Goal: Task Accomplishment & Management: Use online tool/utility

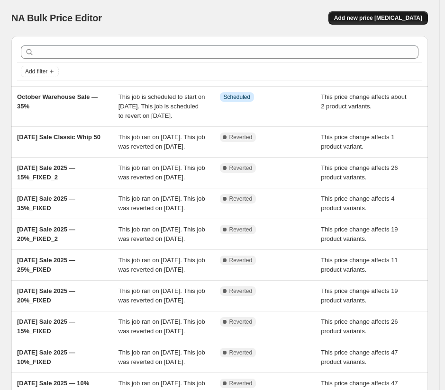
click at [382, 17] on span "Add new price [MEDICAL_DATA]" at bounding box center [378, 18] width 88 height 8
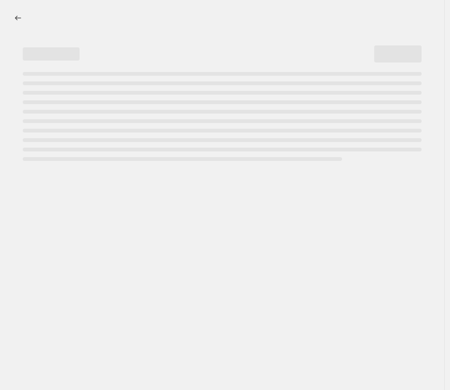
select select "percentage"
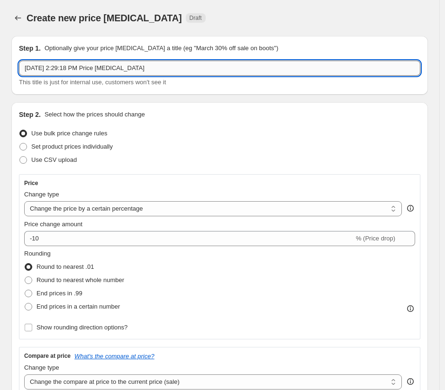
click at [161, 72] on input "[DATE] 2:29:18 PM Price [MEDICAL_DATA]" at bounding box center [219, 68] width 401 height 15
type input "October Warehouse Sale - 20%"
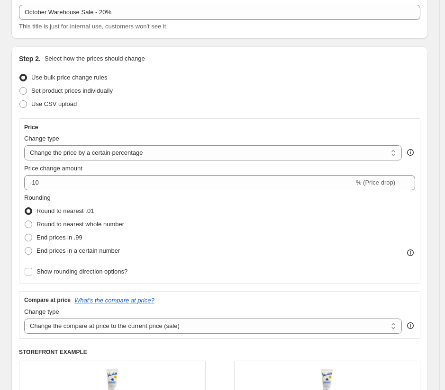
scroll to position [63, 0]
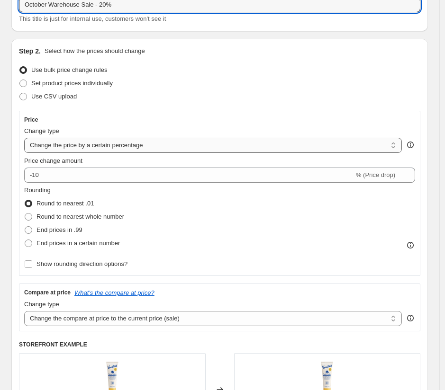
click at [151, 147] on select "Change the price to a certain amount Change the price by a certain amount Chang…" at bounding box center [212, 145] width 377 height 15
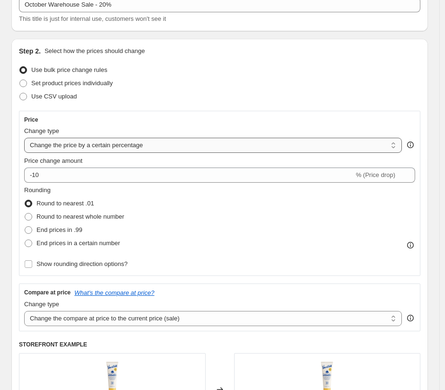
select select "no_change"
click at [24, 138] on select "Change the price to a certain amount Change the price by a certain amount Chang…" at bounding box center [212, 145] width 377 height 15
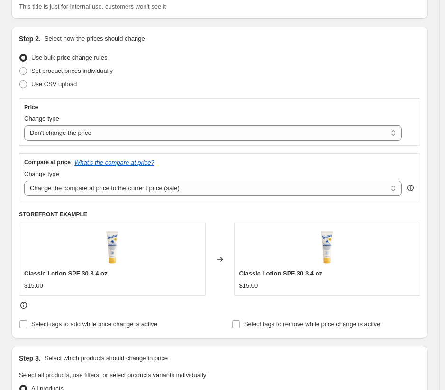
scroll to position [83, 0]
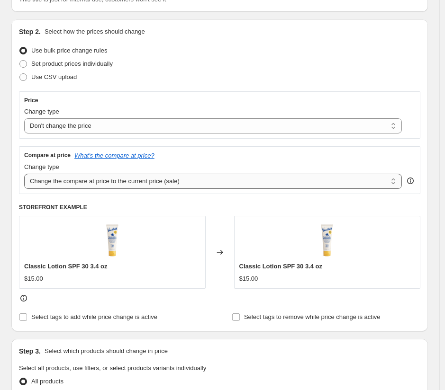
click at [132, 184] on select "Change the compare at price to the current price (sale) Change the compare at p…" at bounding box center [212, 181] width 377 height 15
select select "pp"
click at [24, 174] on select "Change the compare at price to the current price (sale) Change the compare at p…" at bounding box center [212, 181] width 377 height 15
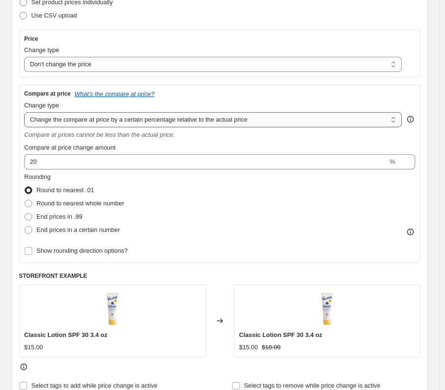
scroll to position [191, 0]
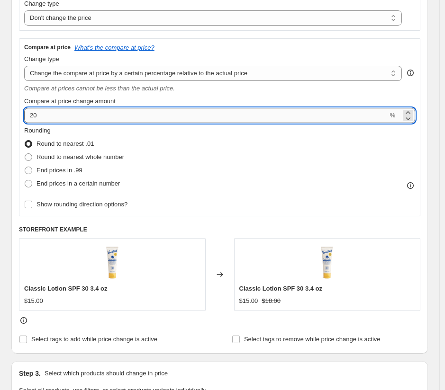
click at [81, 117] on input "20" at bounding box center [205, 115] width 363 height 15
click at [29, 117] on input "20" at bounding box center [205, 115] width 363 height 15
type input "-20"
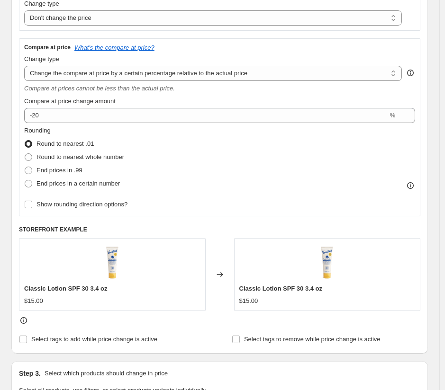
click at [197, 139] on div "Rounding Round to nearest .01 Round to nearest whole number End prices in .99 E…" at bounding box center [219, 158] width 391 height 64
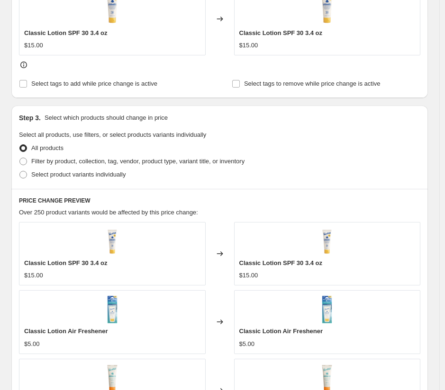
scroll to position [447, 0]
click at [23, 176] on span at bounding box center [23, 174] width 8 height 8
click at [20, 171] on input "Select product variants individually" at bounding box center [19, 170] width 0 height 0
radio input "true"
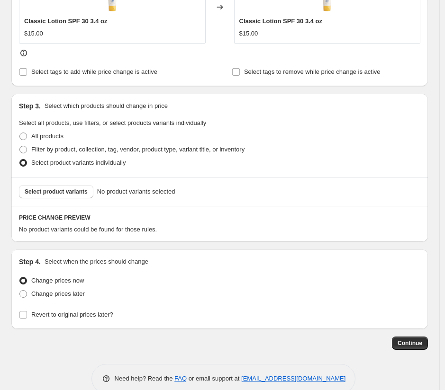
scroll to position [461, 0]
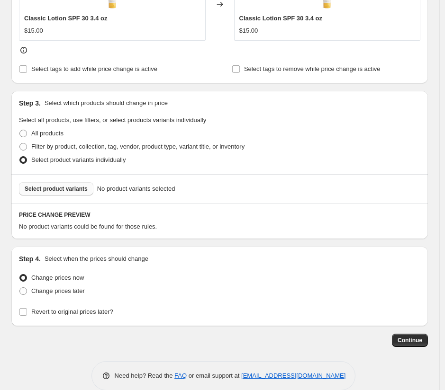
click at [74, 188] on span "Select product variants" at bounding box center [56, 189] width 63 height 8
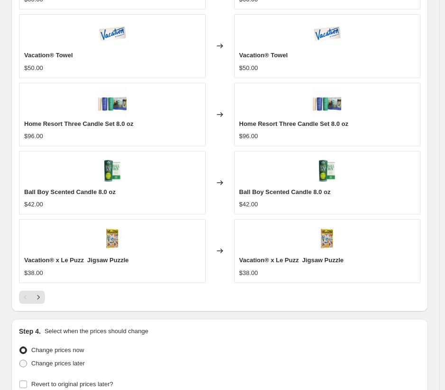
scroll to position [839, 0]
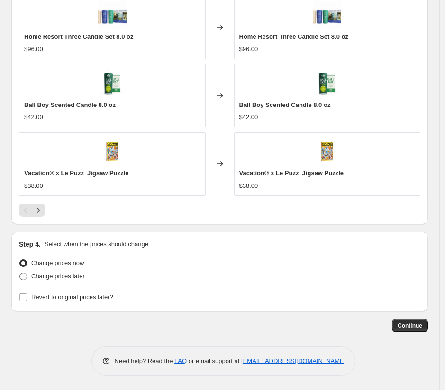
click at [23, 277] on span at bounding box center [23, 277] width 8 height 8
click at [20, 273] on input "Change prices later" at bounding box center [19, 273] width 0 height 0
radio input "true"
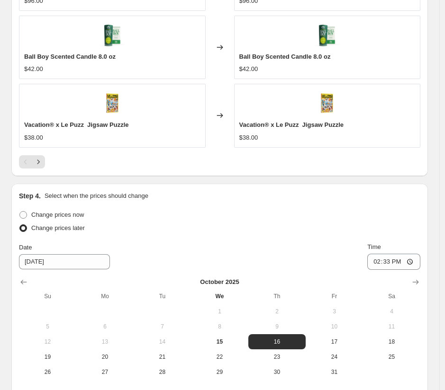
scroll to position [1001, 0]
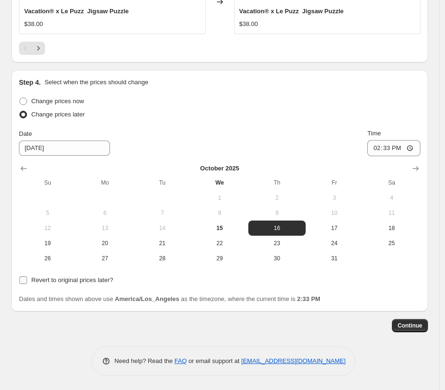
click at [27, 278] on input "Revert to original prices later?" at bounding box center [23, 281] width 8 height 8
checkbox input "true"
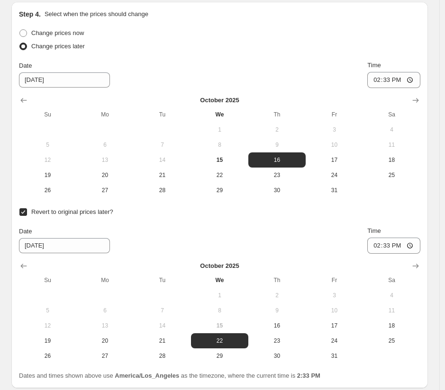
scroll to position [1051, 0]
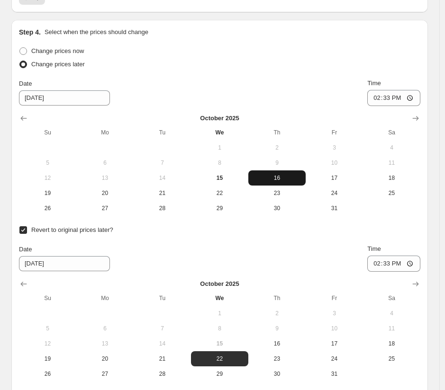
click at [287, 179] on span "16" at bounding box center [277, 178] width 50 height 8
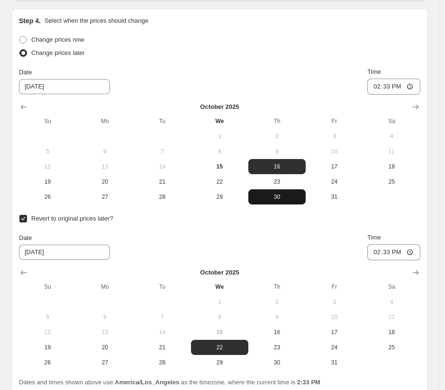
scroll to position [1061, 0]
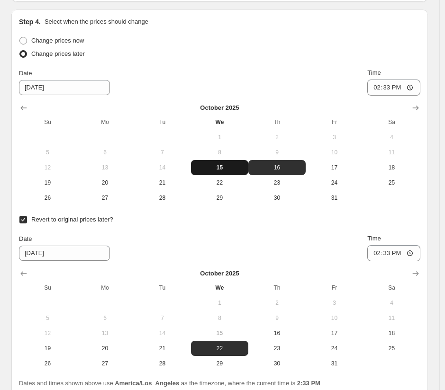
click at [230, 168] on span "15" at bounding box center [220, 168] width 50 height 8
type input "[DATE]"
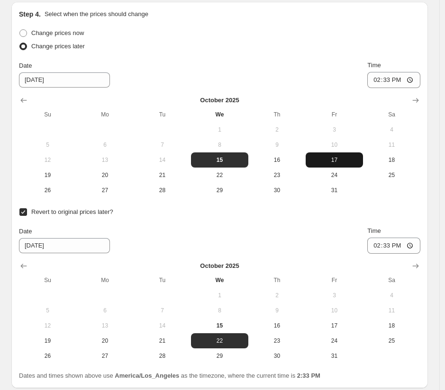
scroll to position [1055, 0]
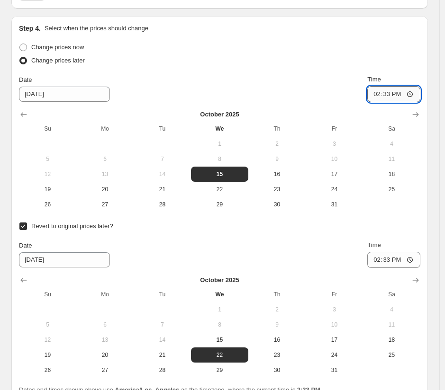
click at [390, 95] on input "14:33" at bounding box center [393, 94] width 53 height 16
click at [404, 93] on input "14:33" at bounding box center [393, 94] width 53 height 16
click at [385, 95] on input "14:33" at bounding box center [393, 94] width 53 height 16
click at [412, 92] on input "14:33" at bounding box center [393, 94] width 53 height 16
type input "21:00"
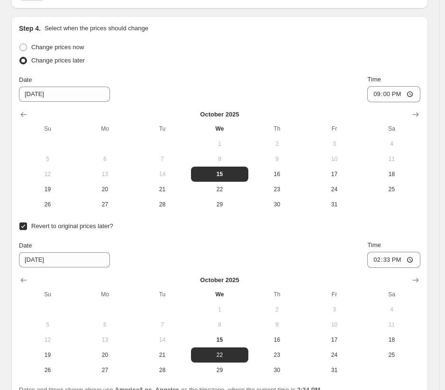
click at [373, 46] on div "Change prices now" at bounding box center [219, 47] width 401 height 13
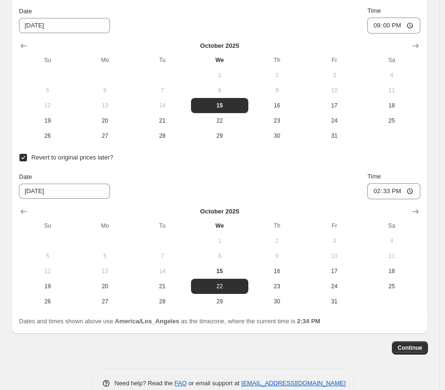
scroll to position [1124, 0]
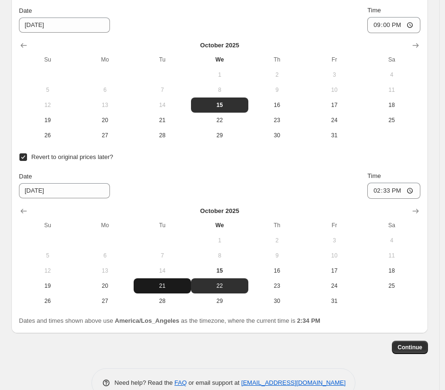
click at [164, 290] on button "21" at bounding box center [162, 285] width 57 height 15
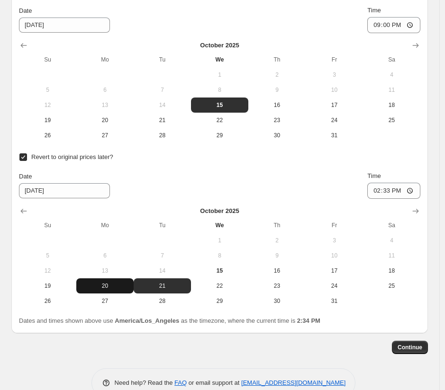
click at [112, 287] on span "20" at bounding box center [105, 286] width 50 height 8
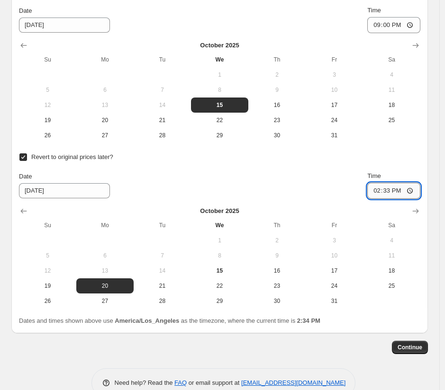
click at [382, 188] on input "14:33" at bounding box center [393, 191] width 53 height 16
click at [418, 192] on input "14:33" at bounding box center [393, 191] width 53 height 16
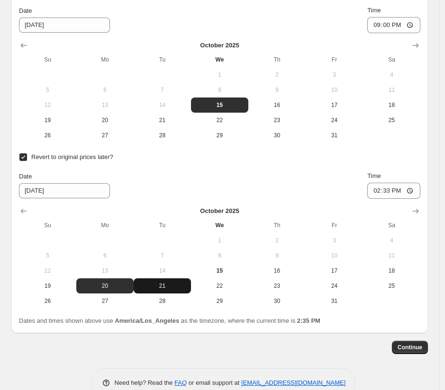
click at [170, 286] on span "21" at bounding box center [162, 286] width 50 height 8
type input "[DATE]"
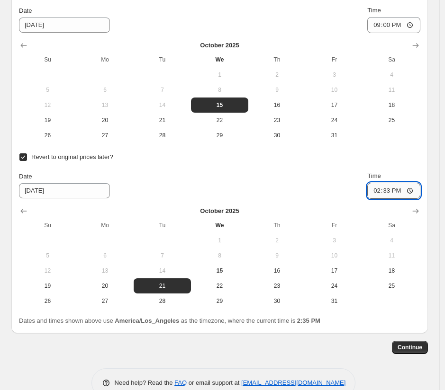
click at [418, 193] on input "14:33" at bounding box center [393, 191] width 53 height 16
type input "00:00"
click at [350, 181] on div "Date [DATE] Time 00:00" at bounding box center [219, 184] width 401 height 27
click at [406, 349] on span "Continue" at bounding box center [409, 348] width 25 height 8
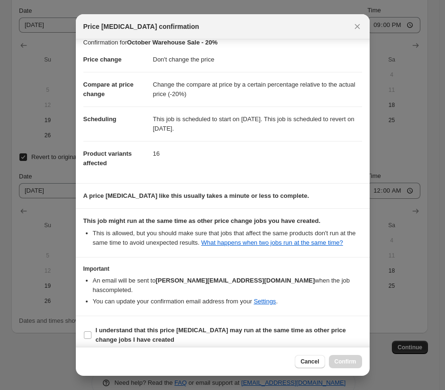
scroll to position [16, 0]
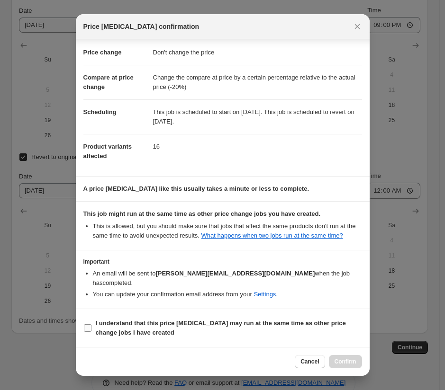
click at [85, 328] on input "I understand that this price [MEDICAL_DATA] may run at the same time as other p…" at bounding box center [88, 328] width 8 height 8
checkbox input "true"
click at [354, 359] on span "Confirm" at bounding box center [345, 362] width 22 height 8
type input "October Warehouse Sale - 20%"
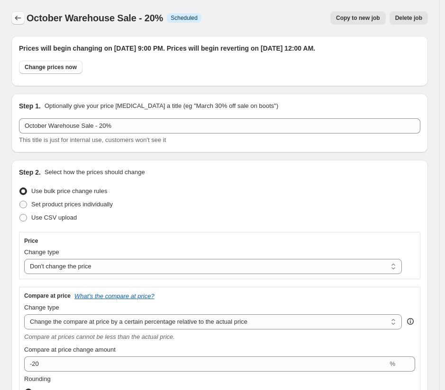
click at [22, 21] on icon "Price change jobs" at bounding box center [17, 17] width 9 height 9
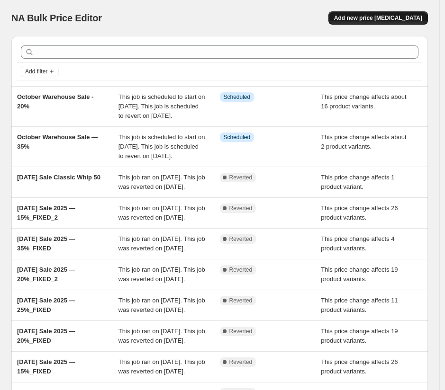
click at [392, 20] on span "Add new price [MEDICAL_DATA]" at bounding box center [378, 18] width 88 height 8
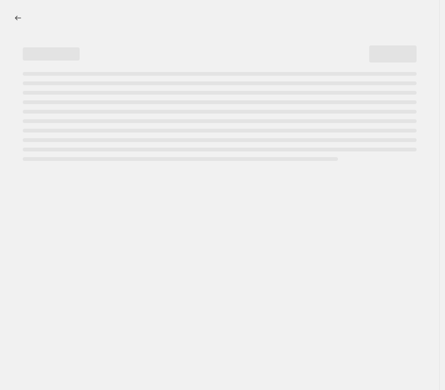
select select "percentage"
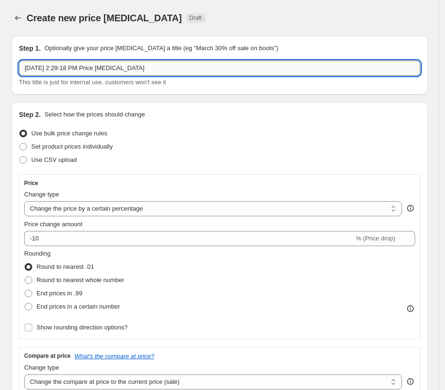
click at [176, 71] on input "[DATE] 2:29:18 PM Price [MEDICAL_DATA]" at bounding box center [219, 68] width 401 height 15
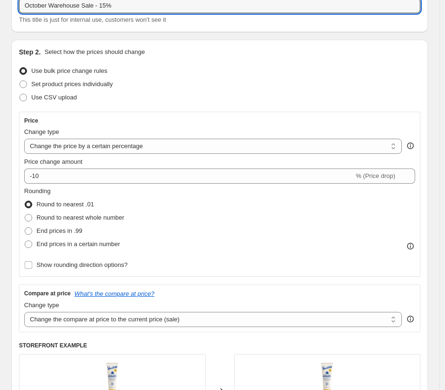
scroll to position [71, 0]
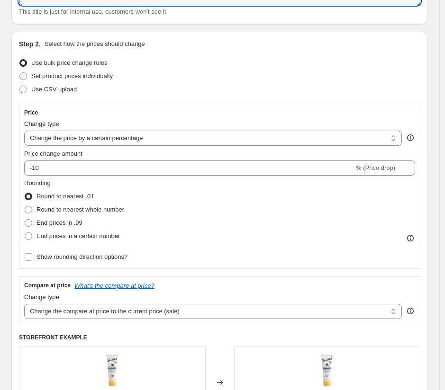
type input "October Warehouse Sale - 15%"
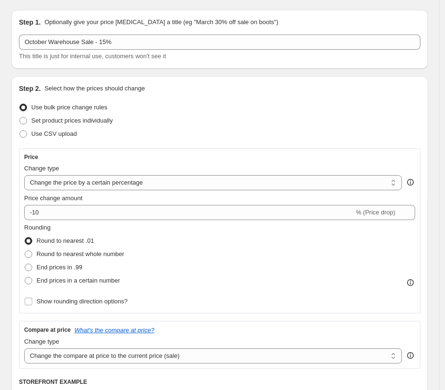
scroll to position [28, 0]
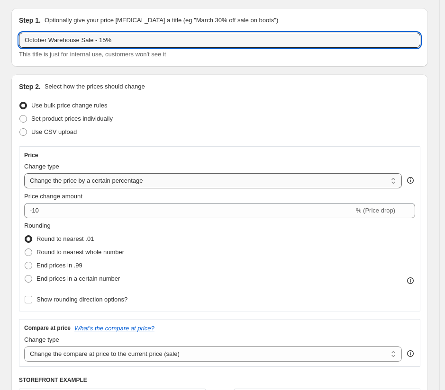
click at [163, 182] on select "Change the price to a certain amount Change the price by a certain amount Chang…" at bounding box center [212, 180] width 377 height 15
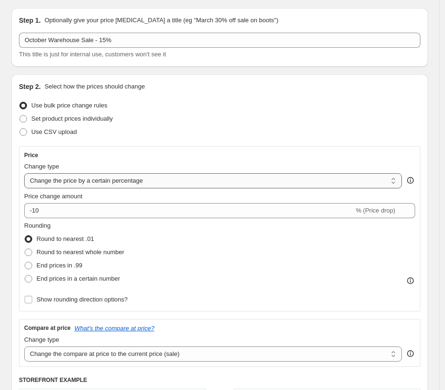
select select "no_change"
click at [24, 173] on select "Change the price to a certain amount Change the price by a certain amount Chang…" at bounding box center [212, 180] width 377 height 15
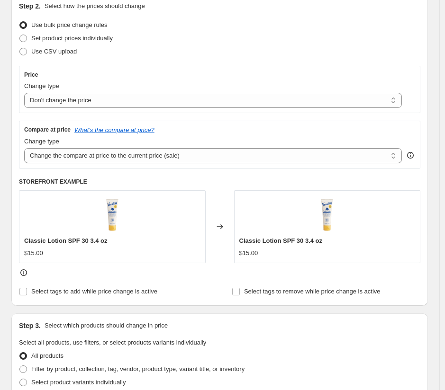
scroll to position [125, 0]
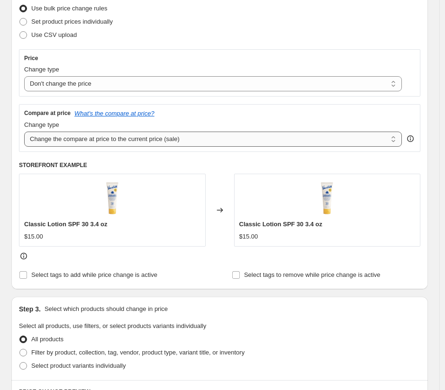
click at [136, 139] on select "Change the compare at price to the current price (sale) Change the compare at p…" at bounding box center [212, 139] width 377 height 15
select select "pp"
click at [24, 132] on select "Change the compare at price to the current price (sale) Change the compare at p…" at bounding box center [212, 139] width 377 height 15
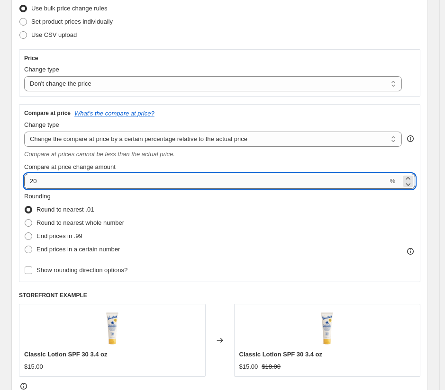
click at [44, 183] on input "20" at bounding box center [205, 181] width 363 height 15
type input "2"
type input "-15"
click at [124, 198] on fieldset "Rounding Round to nearest .01 Round to nearest whole number End prices in .99 E…" at bounding box center [74, 224] width 100 height 64
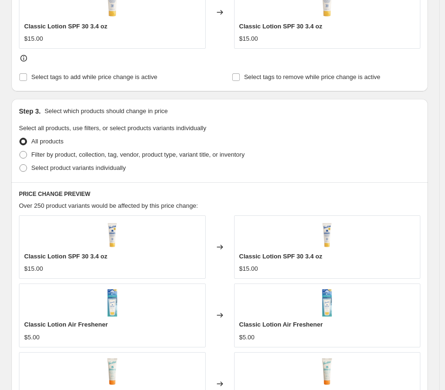
scroll to position [456, 0]
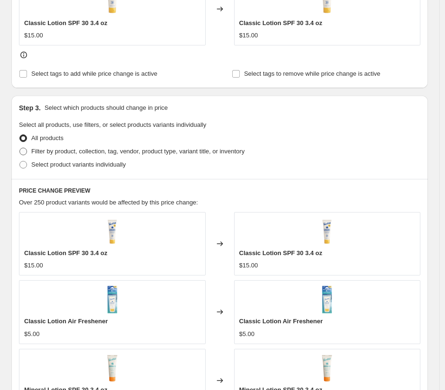
click at [84, 152] on span "Filter by product, collection, tag, vendor, product type, variant title, or inv…" at bounding box center [137, 151] width 213 height 7
click at [20, 148] on input "Filter by product, collection, tag, vendor, product type, variant title, or inv…" at bounding box center [19, 148] width 0 height 0
radio input "true"
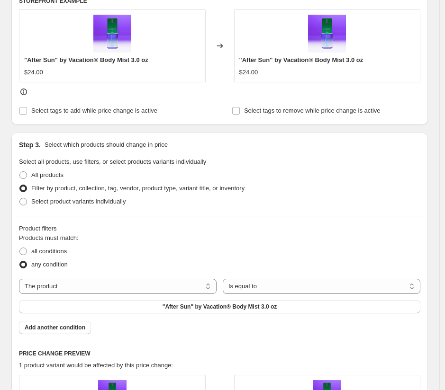
scroll to position [425, 0]
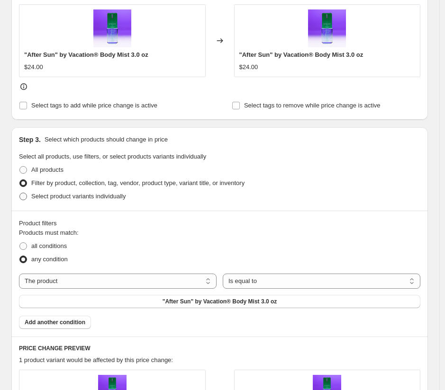
click at [23, 198] on span at bounding box center [23, 197] width 8 height 8
click at [20, 193] on input "Select product variants individually" at bounding box center [19, 193] width 0 height 0
radio input "true"
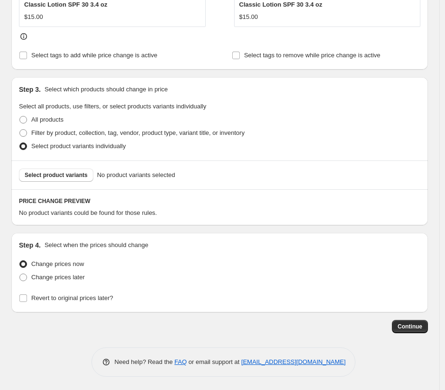
scroll to position [476, 0]
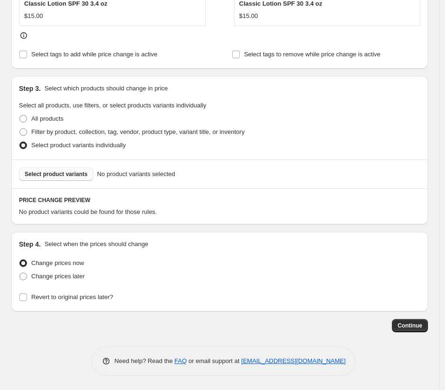
click at [64, 175] on span "Select product variants" at bounding box center [56, 174] width 63 height 8
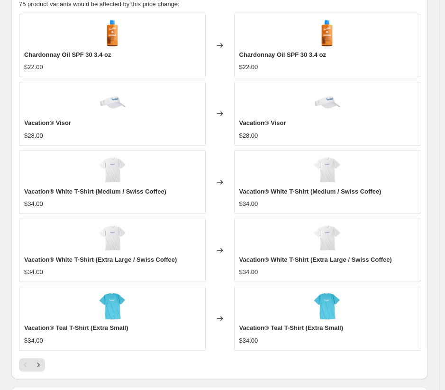
scroll to position [418, 0]
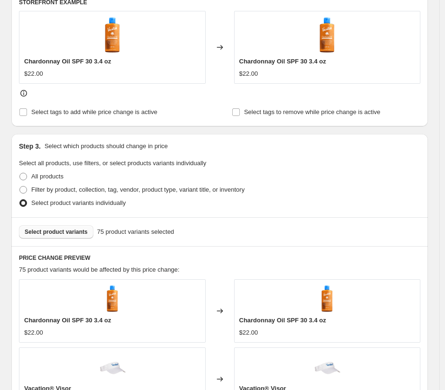
click at [68, 234] on span "Select product variants" at bounding box center [56, 232] width 63 height 8
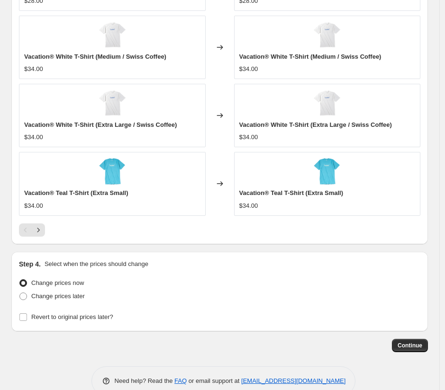
scroll to position [839, 0]
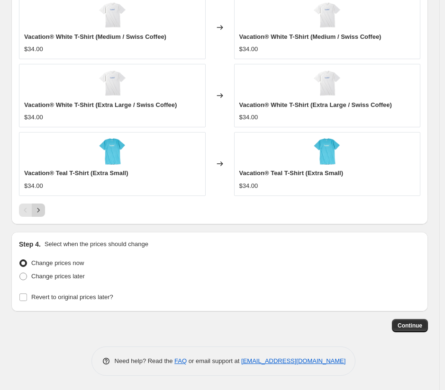
click at [38, 209] on icon "Next" at bounding box center [38, 210] width 2 height 4
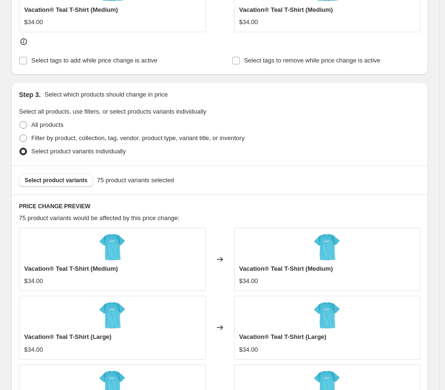
scroll to position [783, 0]
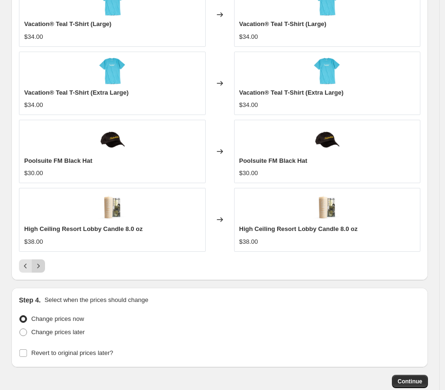
click at [42, 266] on icon "Next" at bounding box center [38, 265] width 9 height 9
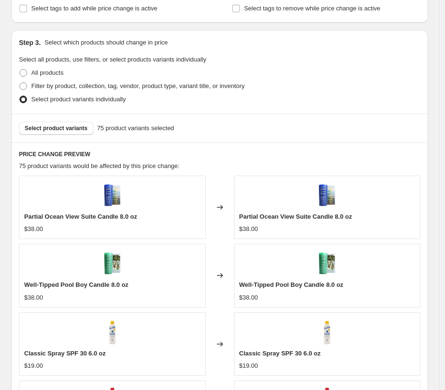
scroll to position [504, 0]
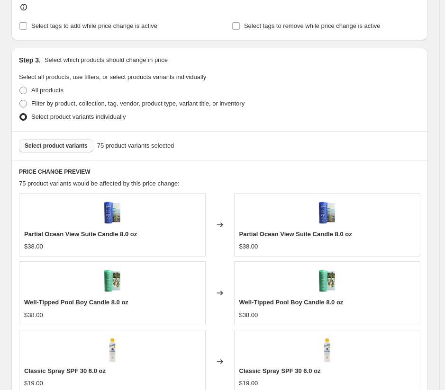
click at [63, 147] on span "Select product variants" at bounding box center [56, 146] width 63 height 8
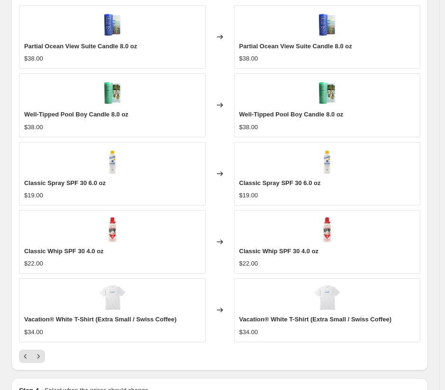
scroll to position [839, 0]
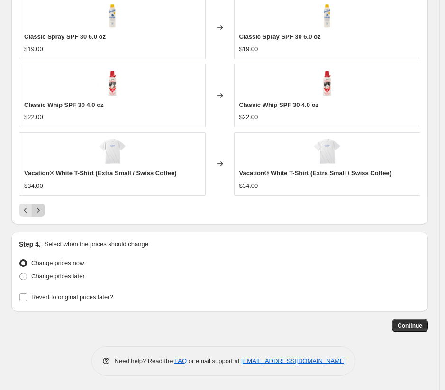
click at [41, 211] on icon "Next" at bounding box center [38, 210] width 9 height 9
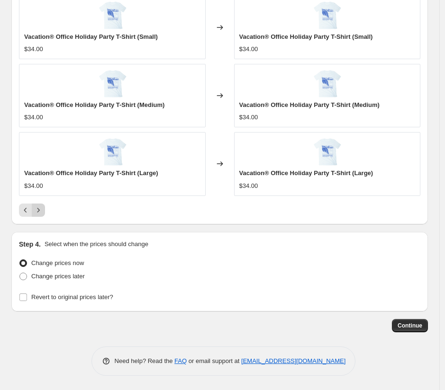
click at [42, 209] on icon "Next" at bounding box center [38, 210] width 9 height 9
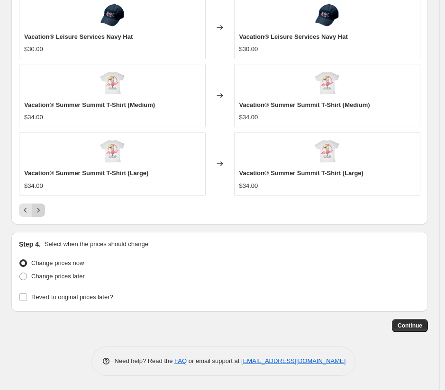
click at [42, 209] on icon "Next" at bounding box center [38, 210] width 9 height 9
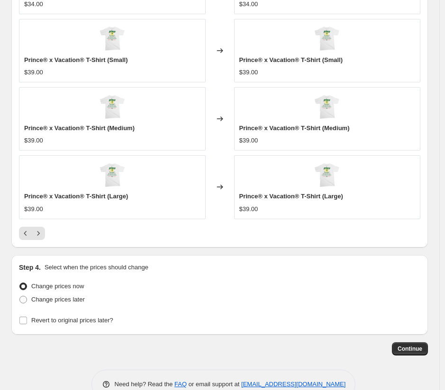
scroll to position [819, 0]
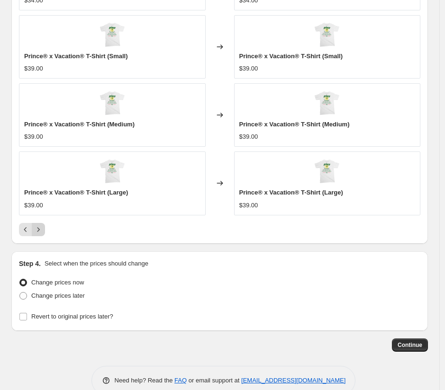
click at [40, 232] on icon "Next" at bounding box center [38, 229] width 9 height 9
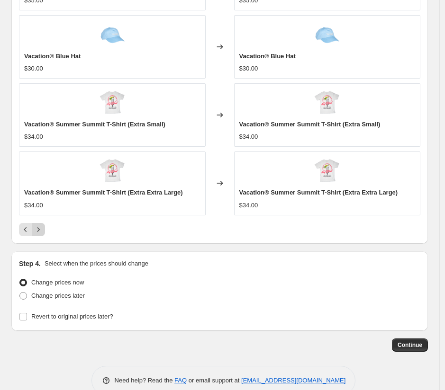
click at [40, 232] on icon "Next" at bounding box center [38, 229] width 9 height 9
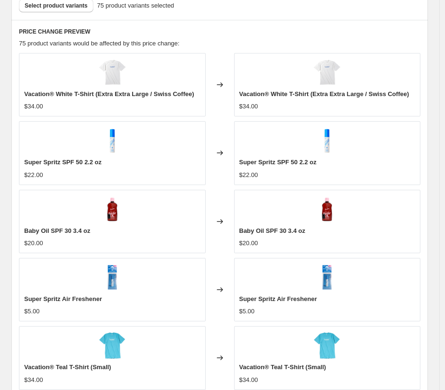
scroll to position [700, 0]
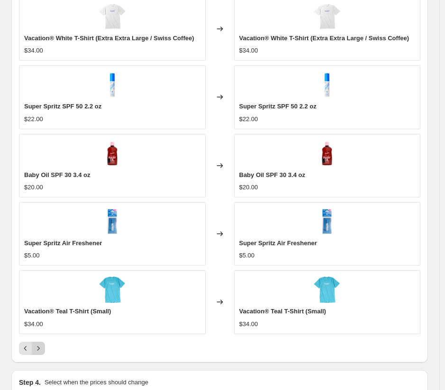
click at [37, 353] on button "Next" at bounding box center [38, 348] width 13 height 13
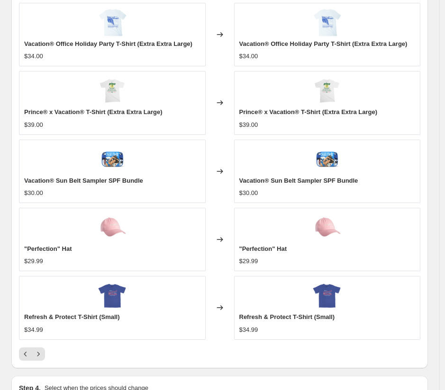
scroll to position [693, 0]
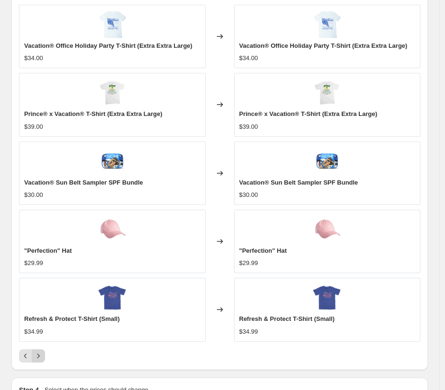
click at [37, 357] on icon "Next" at bounding box center [38, 355] width 9 height 9
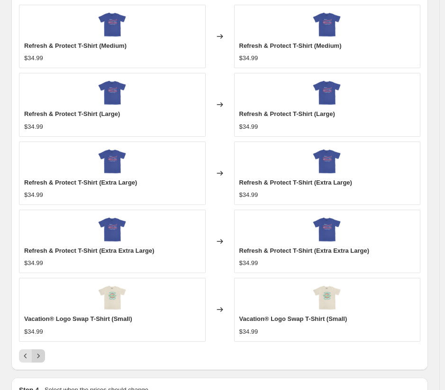
click at [37, 357] on icon "Next" at bounding box center [38, 355] width 9 height 9
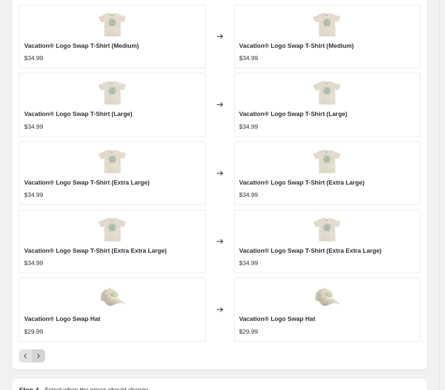
click at [42, 356] on icon "Next" at bounding box center [38, 355] width 9 height 9
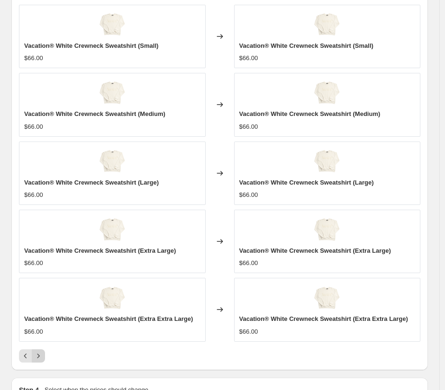
click at [43, 355] on button "Next" at bounding box center [38, 355] width 13 height 13
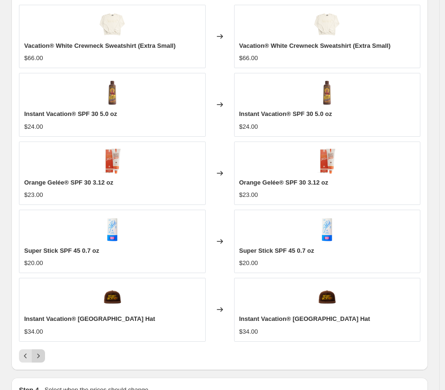
click at [44, 356] on button "Next" at bounding box center [38, 355] width 13 height 13
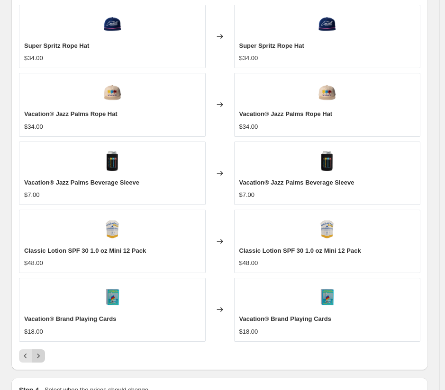
click at [44, 356] on button "Next" at bounding box center [38, 355] width 13 height 13
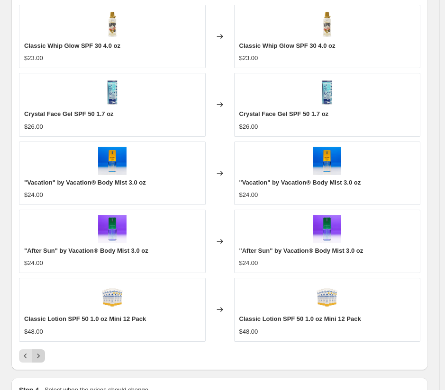
click at [44, 356] on div "Pagination" at bounding box center [38, 355] width 13 height 13
click at [39, 357] on div "Pagination" at bounding box center [38, 355] width 13 height 13
click at [25, 356] on icon "Previous" at bounding box center [25, 355] width 9 height 9
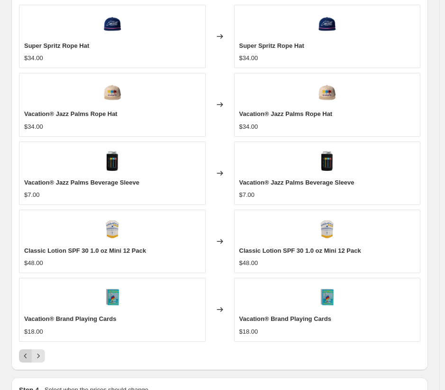
click at [25, 356] on icon "Previous" at bounding box center [25, 355] width 9 height 9
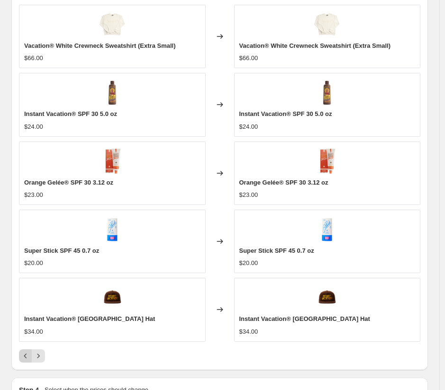
click at [25, 356] on icon "Previous" at bounding box center [25, 355] width 9 height 9
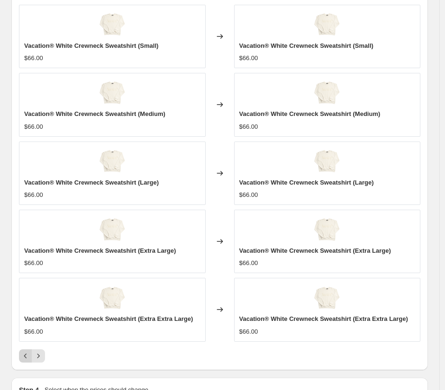
click at [26, 356] on icon "Previous" at bounding box center [25, 355] width 9 height 9
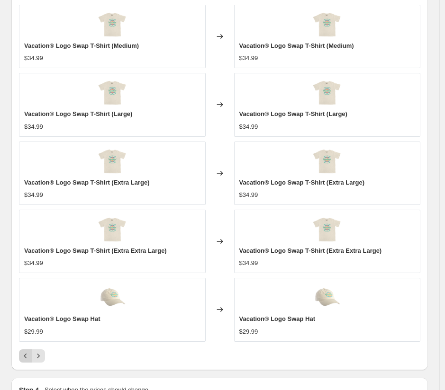
click at [26, 356] on icon "Previous" at bounding box center [25, 355] width 9 height 9
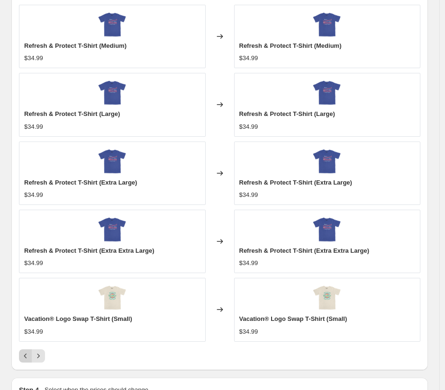
click at [26, 356] on icon "Previous" at bounding box center [25, 355] width 9 height 9
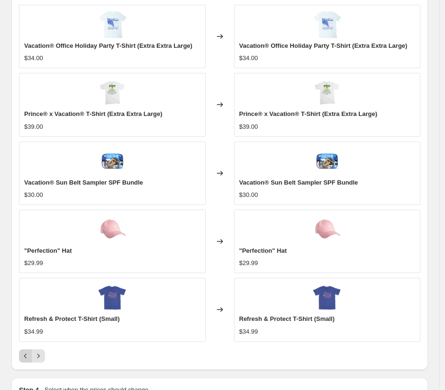
click at [26, 356] on icon "Previous" at bounding box center [25, 355] width 9 height 9
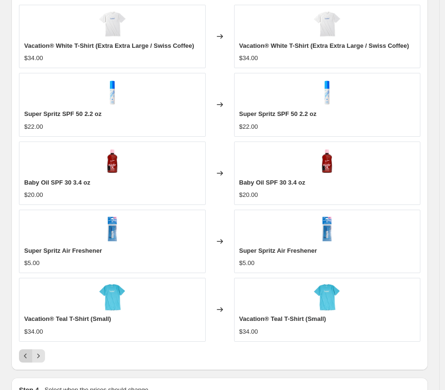
click at [27, 352] on icon "Previous" at bounding box center [25, 355] width 9 height 9
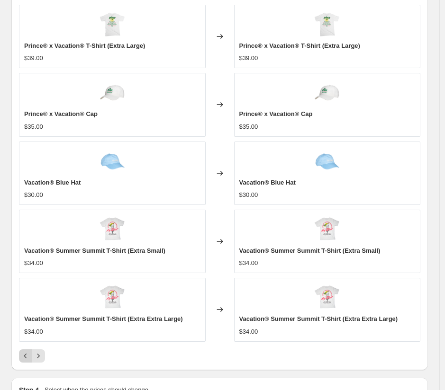
click at [27, 352] on icon "Previous" at bounding box center [25, 355] width 9 height 9
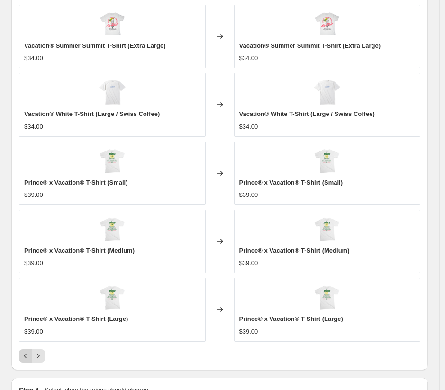
click at [27, 352] on icon "Previous" at bounding box center [25, 355] width 9 height 9
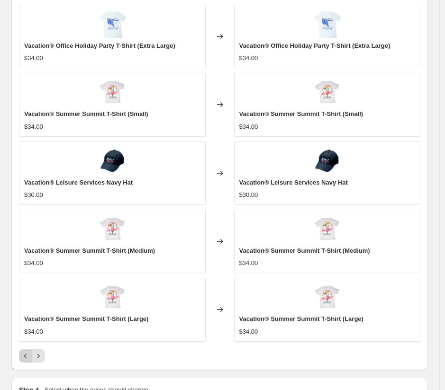
click at [27, 352] on icon "Previous" at bounding box center [25, 355] width 9 height 9
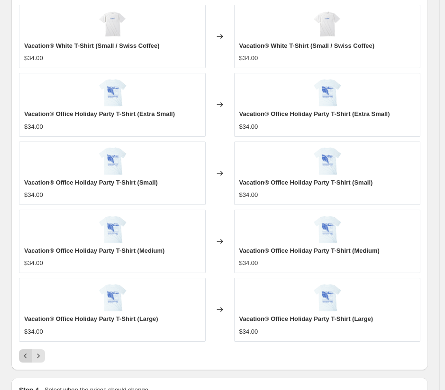
click at [27, 352] on icon "Previous" at bounding box center [25, 355] width 9 height 9
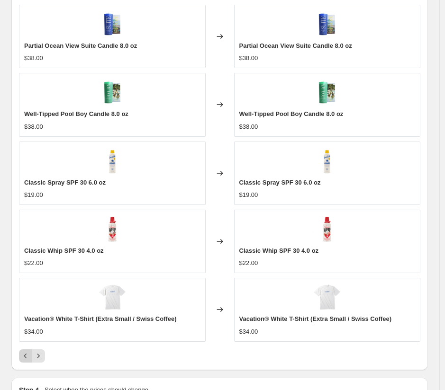
click at [27, 352] on icon "Previous" at bounding box center [25, 355] width 9 height 9
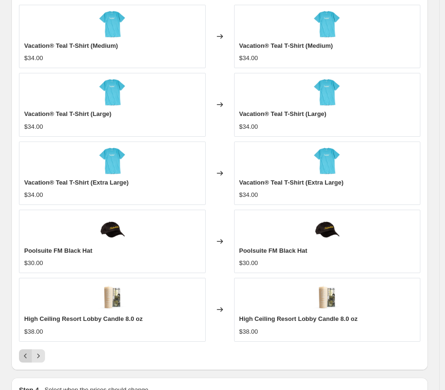
click at [27, 352] on icon "Previous" at bounding box center [25, 355] width 9 height 9
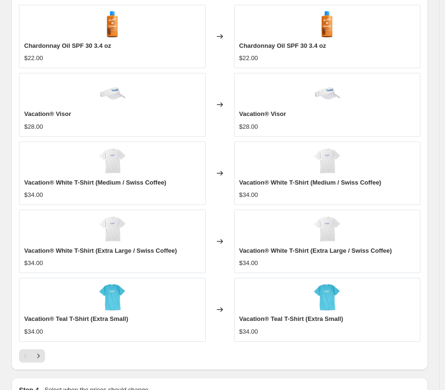
click at [25, 353] on div "Pagination" at bounding box center [25, 355] width 13 height 13
click at [39, 358] on icon "Next" at bounding box center [38, 355] width 9 height 9
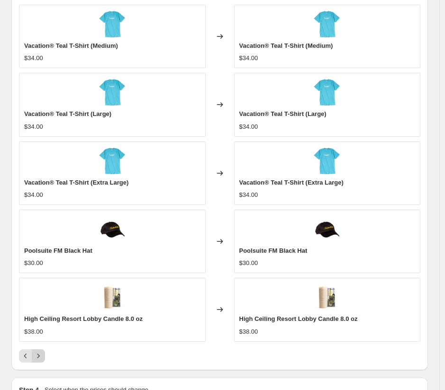
click at [39, 358] on icon "Next" at bounding box center [38, 355] width 9 height 9
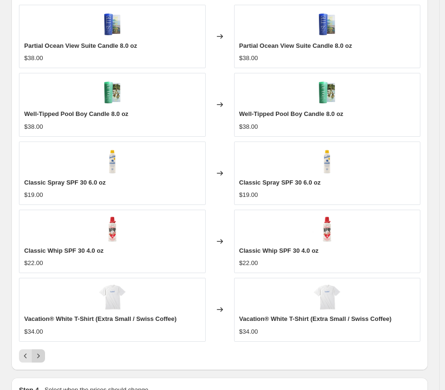
click at [39, 358] on icon "Next" at bounding box center [38, 355] width 9 height 9
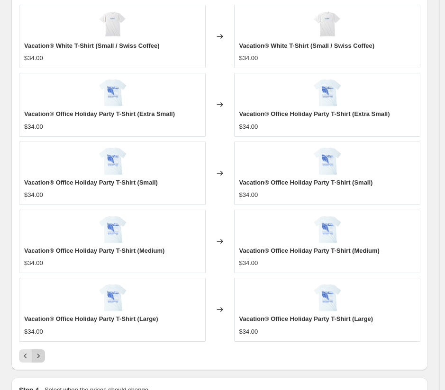
click at [39, 358] on icon "Next" at bounding box center [38, 355] width 9 height 9
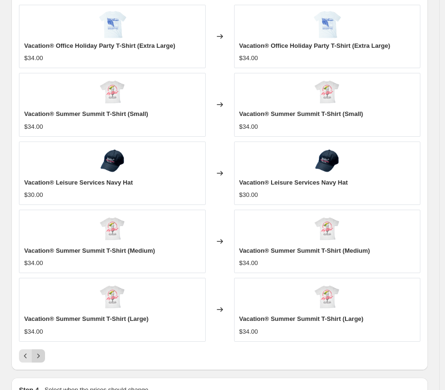
click at [39, 358] on icon "Next" at bounding box center [38, 355] width 9 height 9
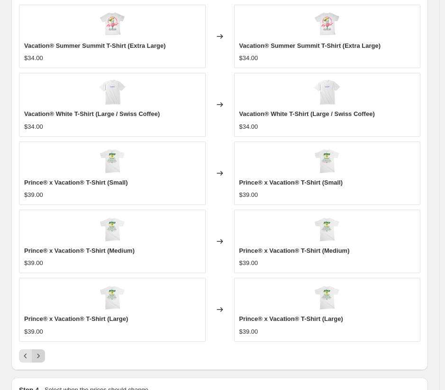
click at [39, 358] on icon "Next" at bounding box center [38, 355] width 9 height 9
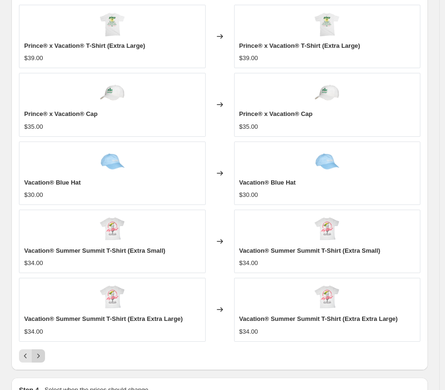
click at [39, 358] on icon "Next" at bounding box center [38, 355] width 9 height 9
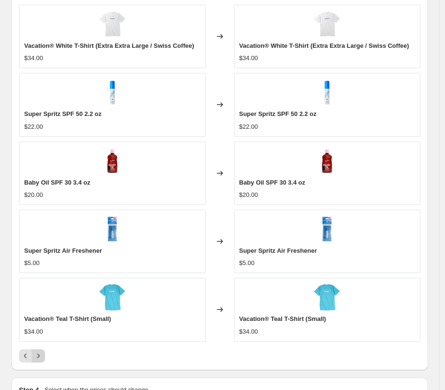
click at [39, 358] on icon "Next" at bounding box center [38, 355] width 9 height 9
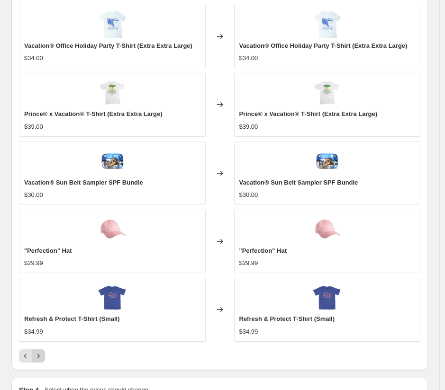
click at [39, 358] on icon "Next" at bounding box center [38, 355] width 9 height 9
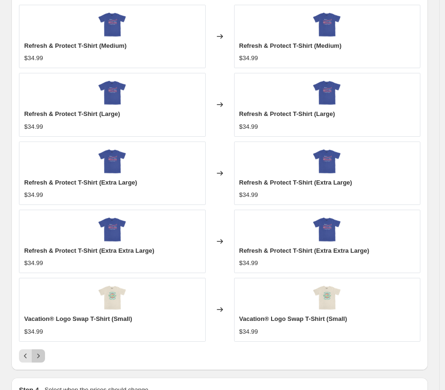
click at [39, 358] on icon "Next" at bounding box center [38, 355] width 9 height 9
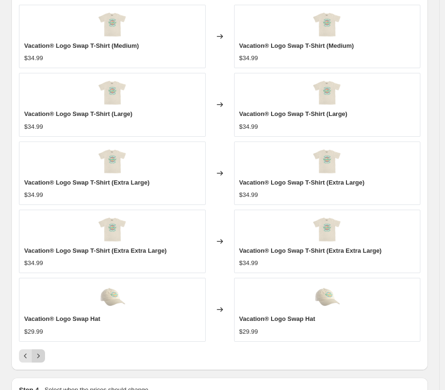
click at [39, 358] on icon "Next" at bounding box center [38, 355] width 9 height 9
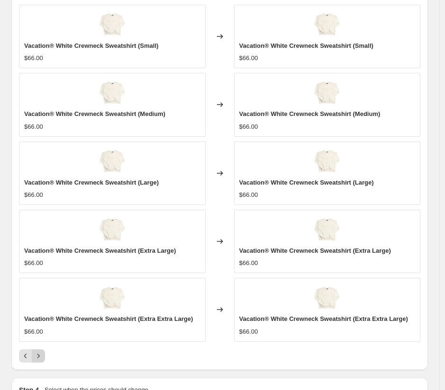
click at [39, 358] on icon "Next" at bounding box center [38, 355] width 9 height 9
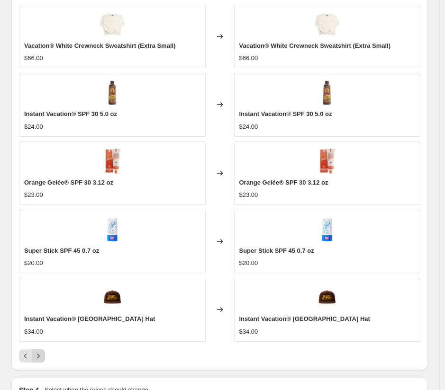
click at [39, 358] on icon "Next" at bounding box center [38, 355] width 9 height 9
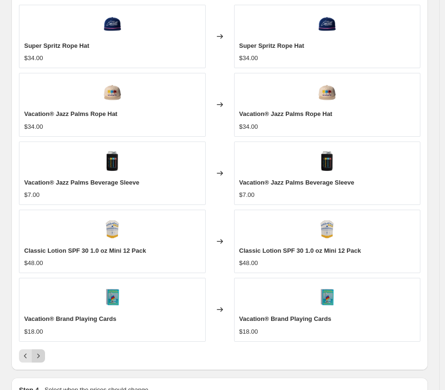
click at [39, 358] on icon "Next" at bounding box center [38, 355] width 9 height 9
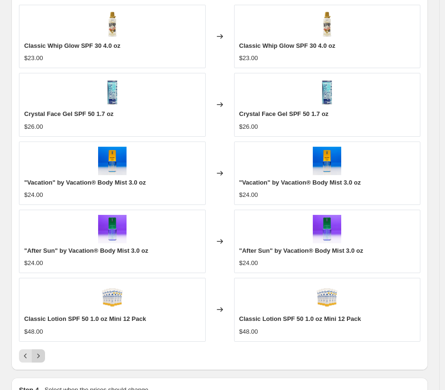
click at [39, 358] on div "Pagination" at bounding box center [38, 355] width 13 height 13
click at [26, 356] on icon "Previous" at bounding box center [25, 355] width 9 height 9
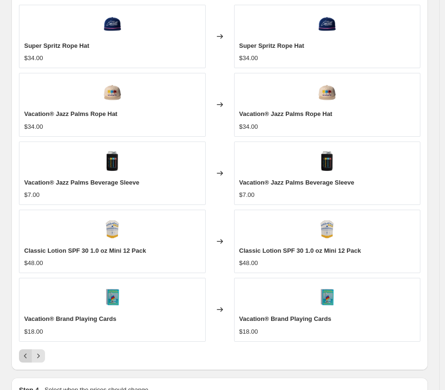
click at [26, 356] on icon "Previous" at bounding box center [25, 355] width 9 height 9
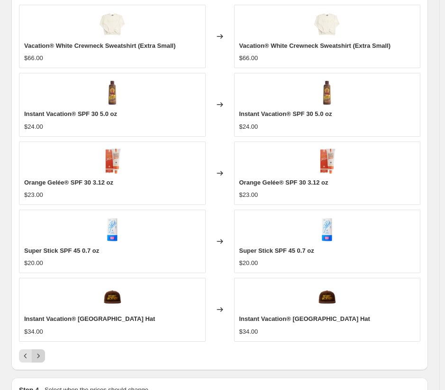
click at [36, 356] on icon "Next" at bounding box center [38, 355] width 9 height 9
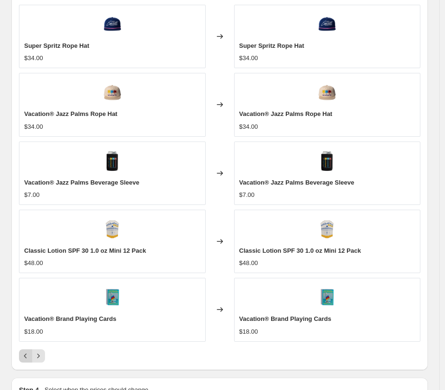
click at [24, 356] on icon "Previous" at bounding box center [25, 355] width 9 height 9
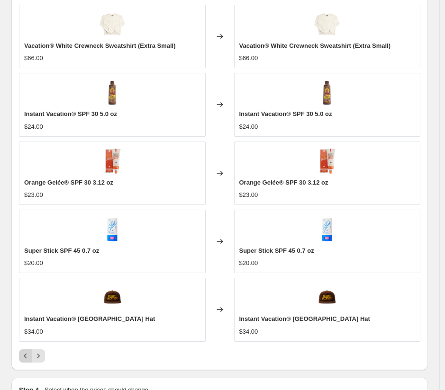
click at [24, 356] on icon "Previous" at bounding box center [25, 355] width 9 height 9
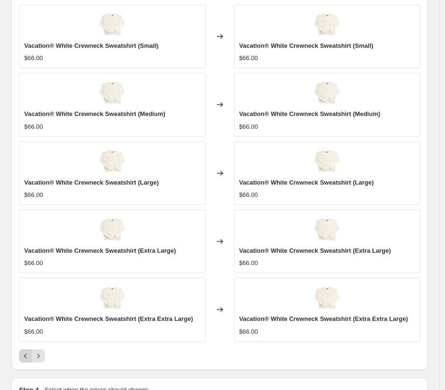
click at [24, 356] on icon "Previous" at bounding box center [25, 355] width 9 height 9
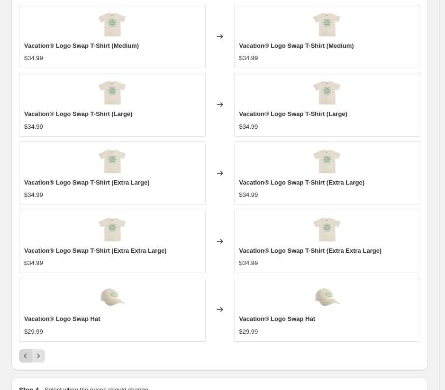
click at [24, 356] on icon "Previous" at bounding box center [25, 355] width 9 height 9
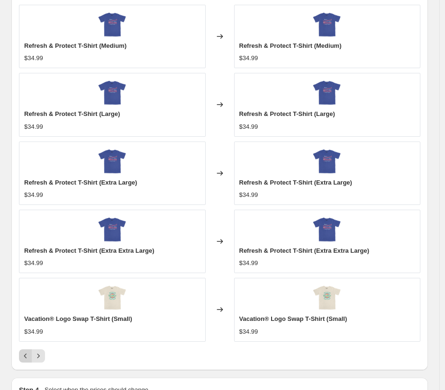
click at [24, 356] on icon "Previous" at bounding box center [25, 355] width 9 height 9
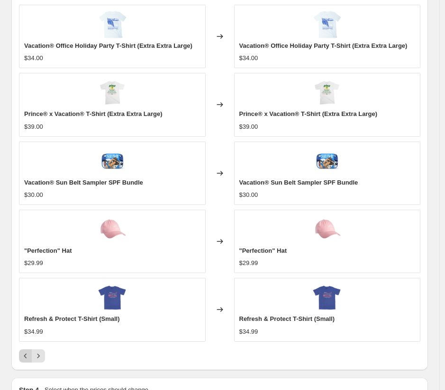
click at [24, 356] on icon "Previous" at bounding box center [25, 355] width 9 height 9
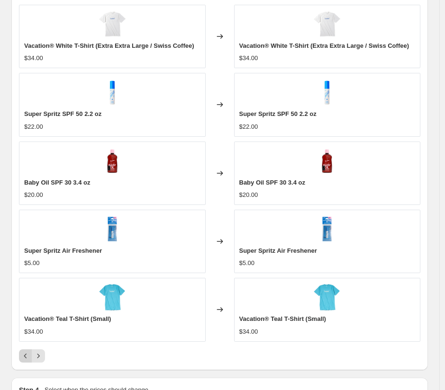
click at [24, 356] on icon "Previous" at bounding box center [25, 355] width 9 height 9
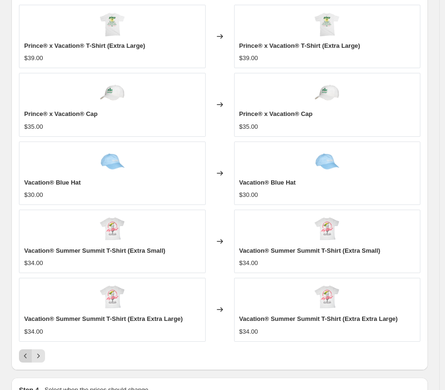
click at [24, 356] on icon "Previous" at bounding box center [25, 355] width 9 height 9
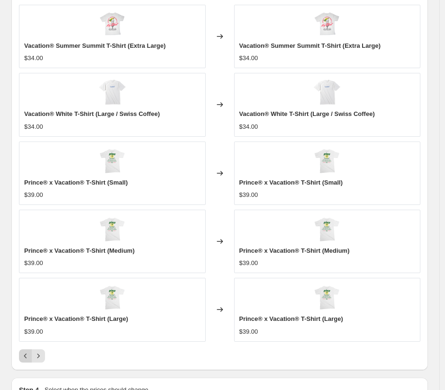
click at [24, 356] on icon "Previous" at bounding box center [25, 355] width 9 height 9
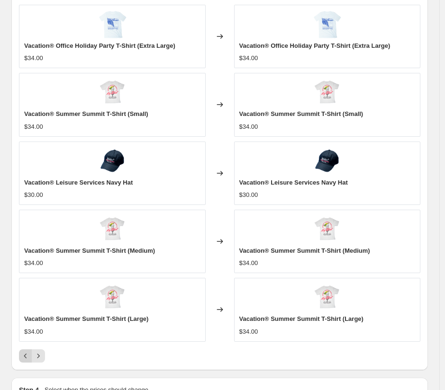
click at [24, 356] on icon "Previous" at bounding box center [25, 355] width 9 height 9
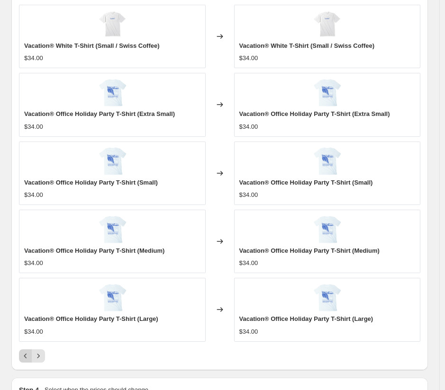
click at [24, 356] on icon "Previous" at bounding box center [25, 355] width 9 height 9
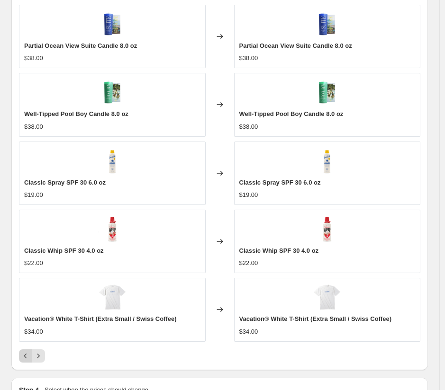
click at [24, 356] on icon "Previous" at bounding box center [25, 355] width 9 height 9
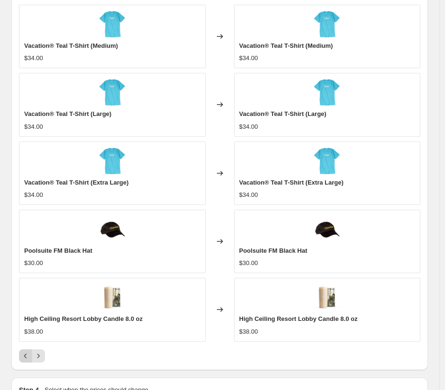
click at [27, 357] on icon "Previous" at bounding box center [25, 355] width 9 height 9
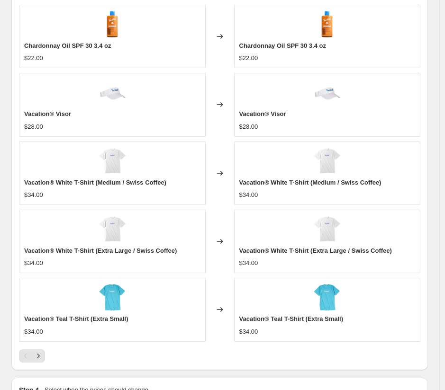
click at [24, 354] on div "Pagination" at bounding box center [25, 355] width 13 height 13
click at [41, 357] on icon "Next" at bounding box center [38, 355] width 9 height 9
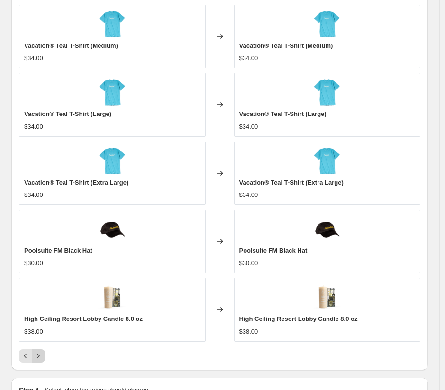
click at [41, 357] on icon "Next" at bounding box center [38, 355] width 9 height 9
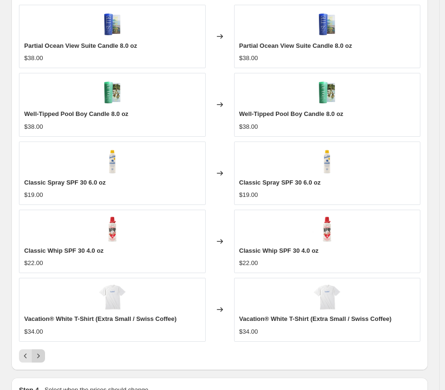
click at [41, 357] on icon "Next" at bounding box center [38, 355] width 9 height 9
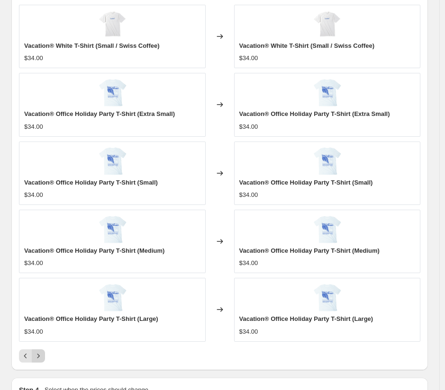
click at [41, 357] on icon "Next" at bounding box center [38, 355] width 9 height 9
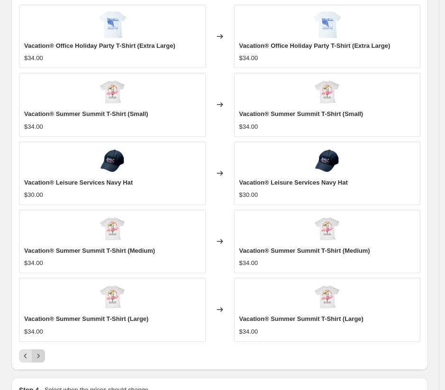
click at [41, 357] on icon "Next" at bounding box center [38, 355] width 9 height 9
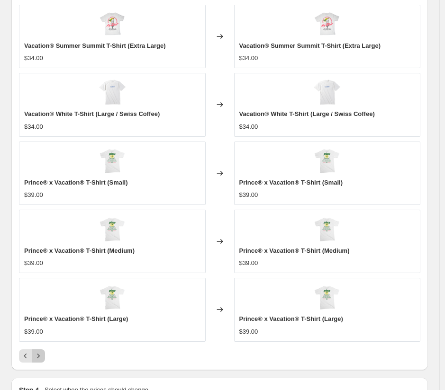
click at [41, 357] on icon "Next" at bounding box center [38, 355] width 9 height 9
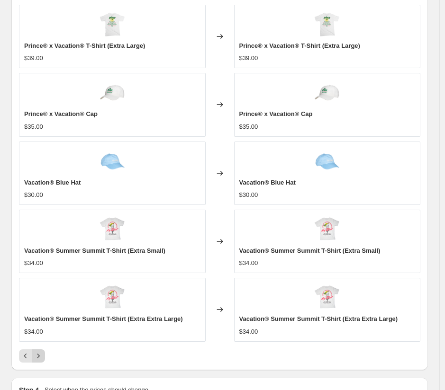
click at [41, 357] on icon "Next" at bounding box center [38, 355] width 9 height 9
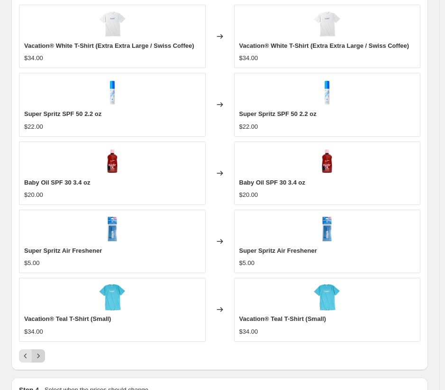
click at [41, 357] on icon "Next" at bounding box center [38, 355] width 9 height 9
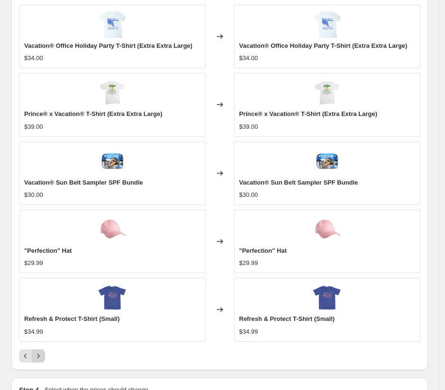
click at [41, 357] on icon "Next" at bounding box center [38, 355] width 9 height 9
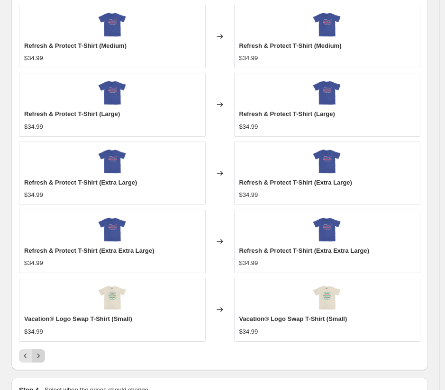
click at [41, 357] on icon "Next" at bounding box center [38, 355] width 9 height 9
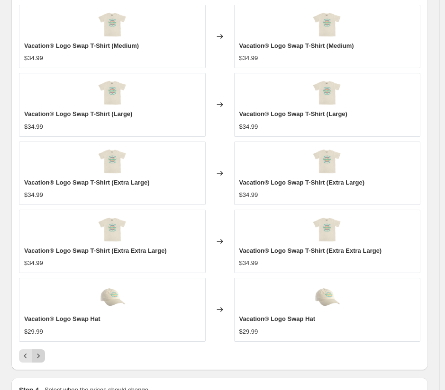
click at [41, 357] on icon "Next" at bounding box center [38, 355] width 9 height 9
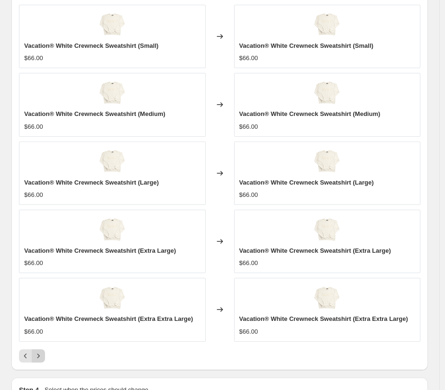
click at [41, 358] on icon "Next" at bounding box center [38, 355] width 9 height 9
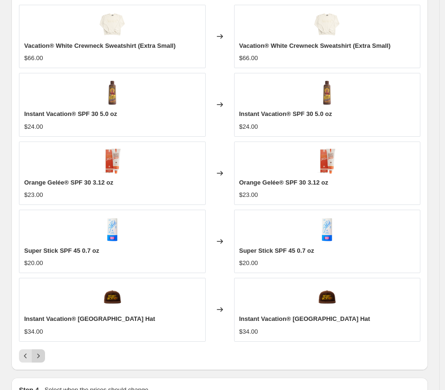
click at [41, 358] on icon "Next" at bounding box center [38, 355] width 9 height 9
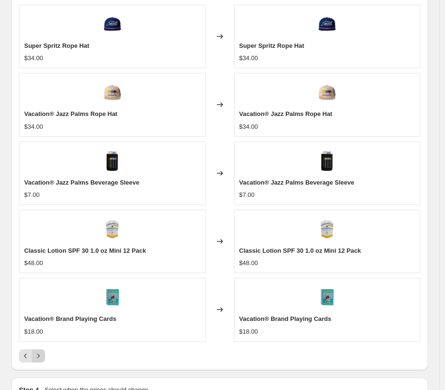
click at [40, 357] on icon "Next" at bounding box center [38, 355] width 9 height 9
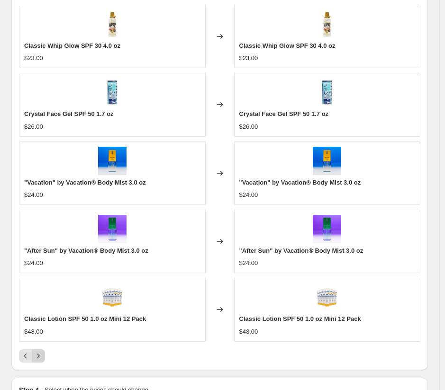
click at [40, 357] on div "Pagination" at bounding box center [38, 355] width 13 height 13
click at [27, 357] on icon "Previous" at bounding box center [25, 355] width 9 height 9
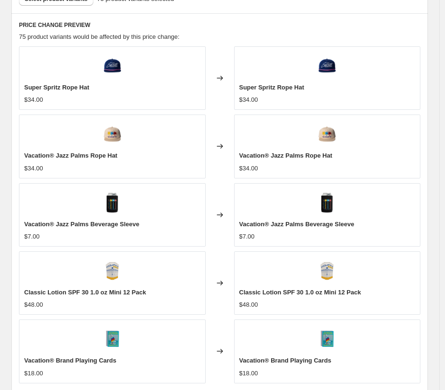
scroll to position [445, 0]
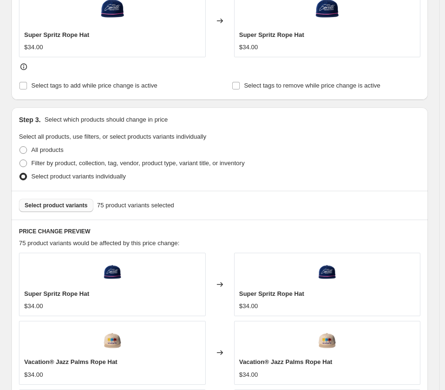
click at [65, 209] on button "Select product variants" at bounding box center [56, 205] width 74 height 13
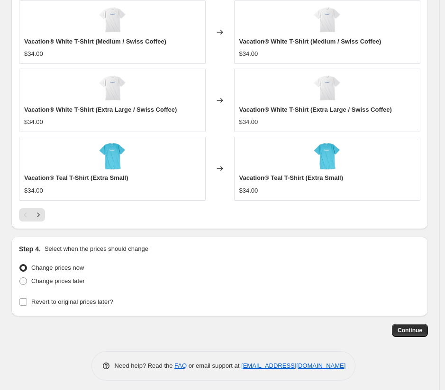
scroll to position [839, 0]
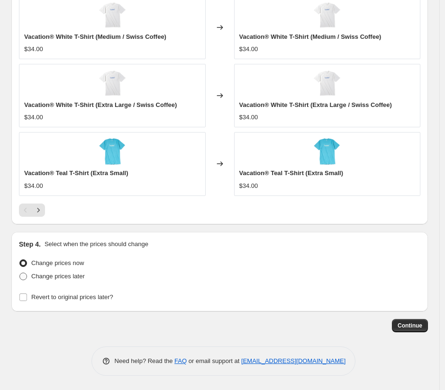
click at [25, 276] on span at bounding box center [23, 277] width 8 height 8
click at [20, 273] on input "Change prices later" at bounding box center [19, 273] width 0 height 0
radio input "true"
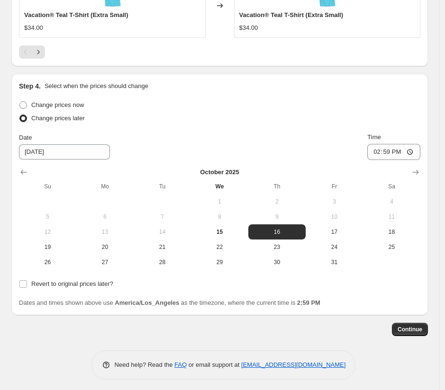
scroll to position [1001, 0]
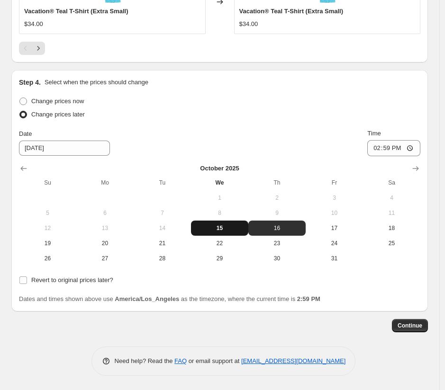
click at [226, 229] on span "15" at bounding box center [220, 228] width 50 height 8
type input "[DATE]"
click at [23, 280] on input "Revert to original prices later?" at bounding box center [23, 281] width 8 height 8
checkbox input "true"
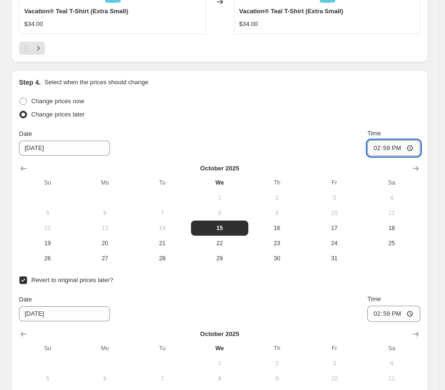
click at [413, 146] on input "14:59" at bounding box center [393, 148] width 53 height 16
type input "21:00"
click at [243, 299] on div "Date [DATE] Time 14:59" at bounding box center [219, 308] width 401 height 27
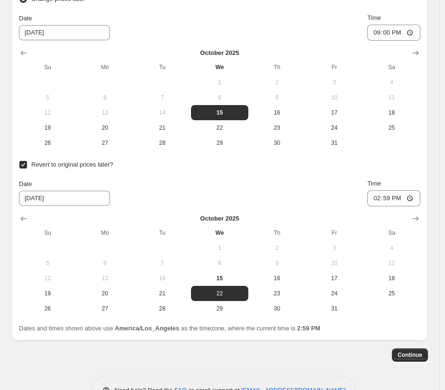
scroll to position [1127, 0]
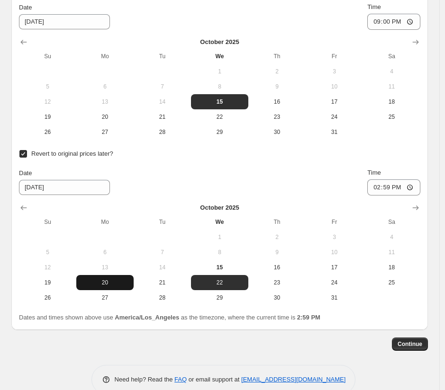
click at [113, 285] on span "20" at bounding box center [105, 283] width 50 height 8
type input "[DATE]"
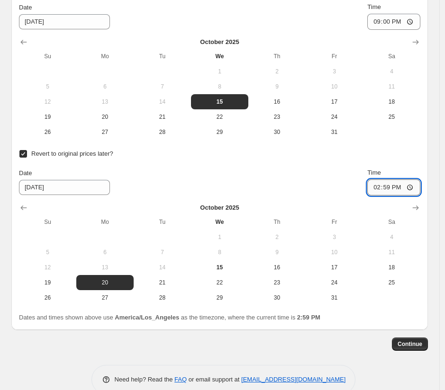
click at [390, 188] on input "14:59" at bounding box center [393, 187] width 53 height 16
click at [412, 188] on input "14:59" at bounding box center [393, 187] width 53 height 16
type input "00:00"
click at [163, 286] on span "21" at bounding box center [162, 283] width 50 height 8
type input "[DATE]"
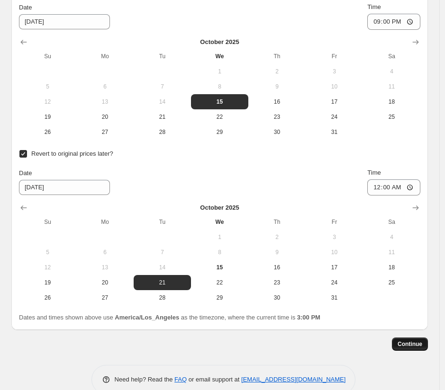
click at [409, 340] on button "Continue" at bounding box center [410, 344] width 36 height 13
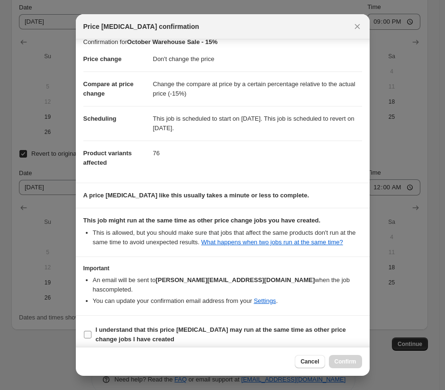
scroll to position [16, 0]
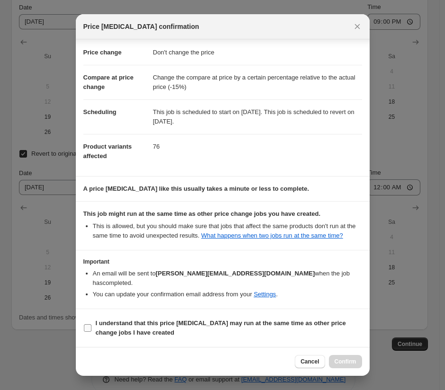
click at [89, 330] on input "I understand that this price [MEDICAL_DATA] may run at the same time as other p…" at bounding box center [88, 328] width 8 height 8
checkbox input "true"
click at [352, 361] on span "Confirm" at bounding box center [345, 362] width 22 height 8
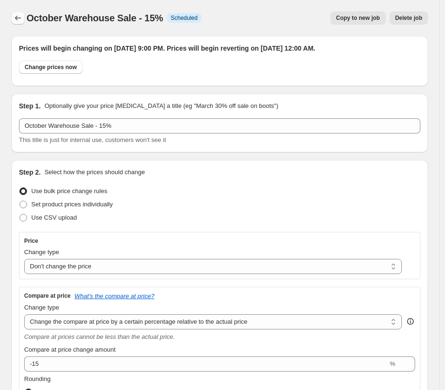
click at [20, 19] on icon "Price change jobs" at bounding box center [17, 17] width 9 height 9
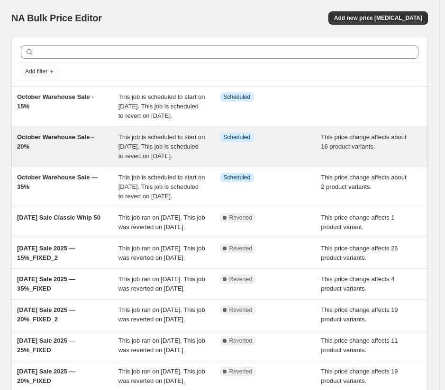
click at [63, 147] on span "October Warehouse Sale - 20%" at bounding box center [55, 142] width 76 height 17
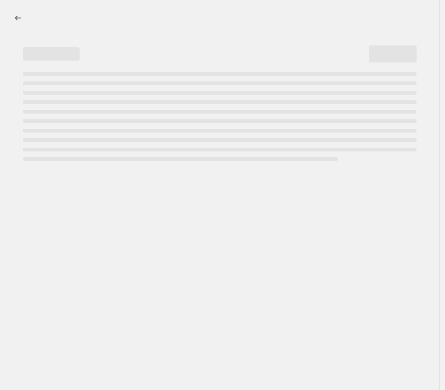
select select "no_change"
select select "pp"
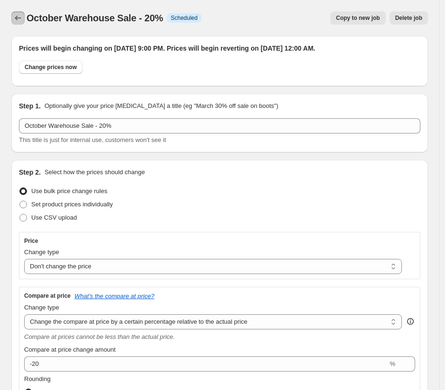
click at [20, 18] on icon "Price change jobs" at bounding box center [17, 17] width 9 height 9
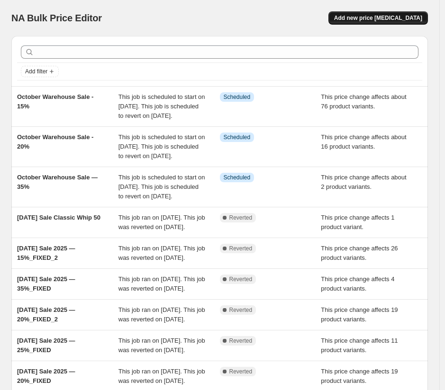
click at [384, 17] on span "Add new price [MEDICAL_DATA]" at bounding box center [378, 18] width 88 height 8
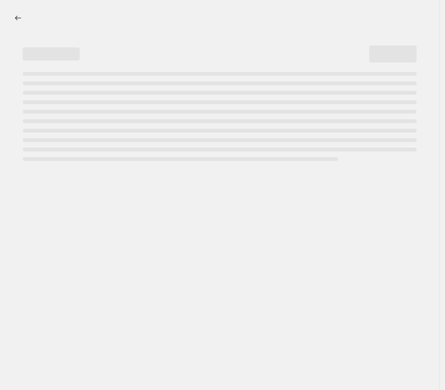
select select "percentage"
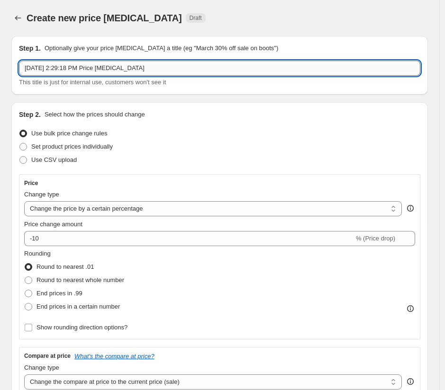
click at [101, 69] on input "[DATE] 2:29:18 PM Price [MEDICAL_DATA]" at bounding box center [219, 68] width 401 height 15
type input "October Warehouse Sale - 10%"
click at [187, 113] on div "Step 2. Select how the prices should change" at bounding box center [219, 114] width 401 height 9
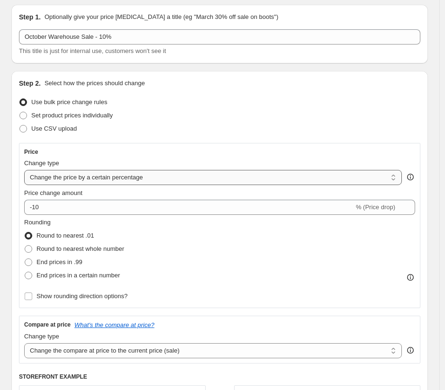
scroll to position [33, 0]
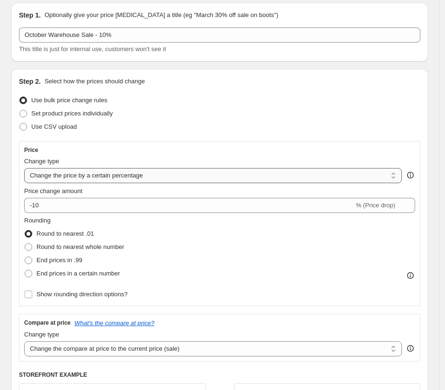
click at [156, 176] on select "Change the price to a certain amount Change the price by a certain amount Chang…" at bounding box center [212, 175] width 377 height 15
select select "no_change"
click at [24, 168] on select "Change the price to a certain amount Change the price by a certain amount Chang…" at bounding box center [212, 175] width 377 height 15
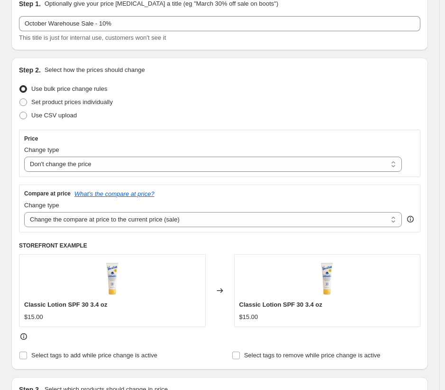
scroll to position [105, 0]
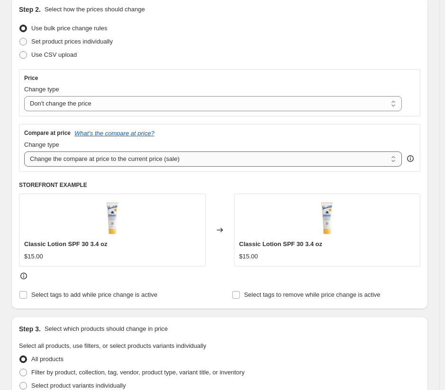
click at [121, 156] on select "Change the compare at price to the current price (sale) Change the compare at p…" at bounding box center [212, 159] width 377 height 15
select select "pp"
click at [24, 152] on select "Change the compare at price to the current price (sale) Change the compare at p…" at bounding box center [212, 159] width 377 height 15
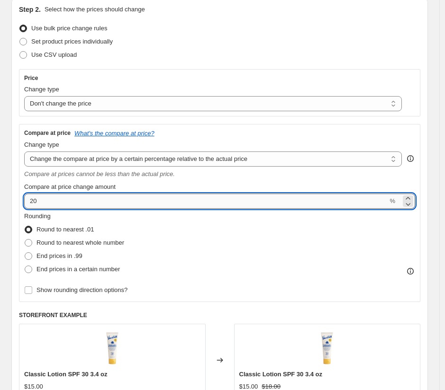
click at [99, 206] on input "20" at bounding box center [205, 201] width 363 height 15
type input "2"
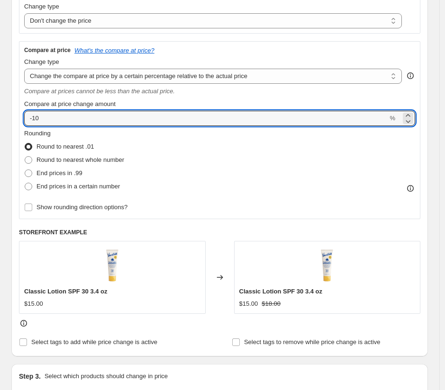
scroll to position [241, 0]
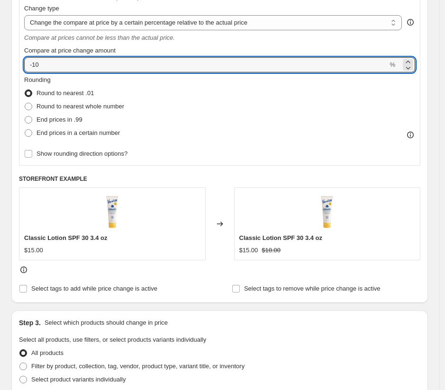
type input "-10"
click at [162, 175] on h6 "STOREFRONT EXAMPLE" at bounding box center [219, 179] width 401 height 8
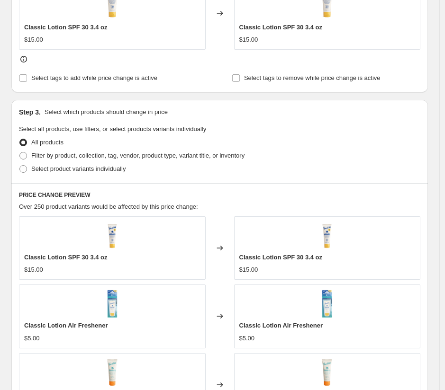
scroll to position [457, 0]
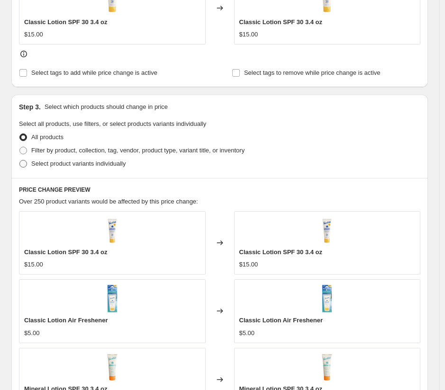
click at [75, 164] on span "Select product variants individually" at bounding box center [78, 163] width 94 height 7
click at [20, 161] on input "Select product variants individually" at bounding box center [19, 160] width 0 height 0
radio input "true"
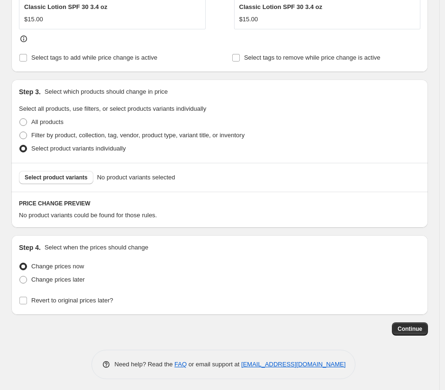
scroll to position [476, 0]
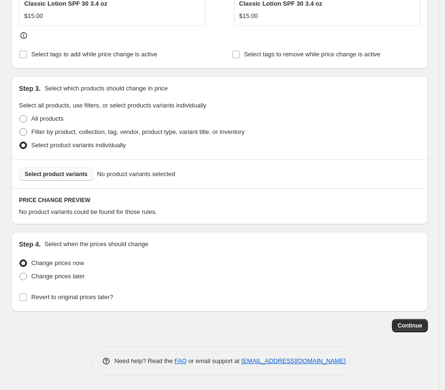
click at [64, 178] on span "Select product variants" at bounding box center [56, 174] width 63 height 8
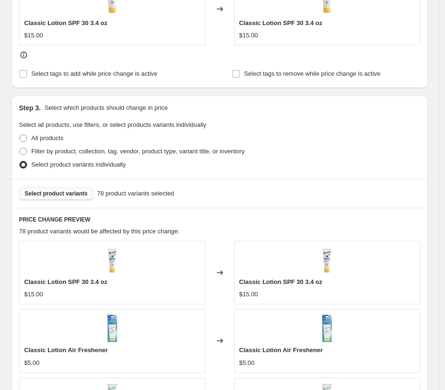
scroll to position [455, 0]
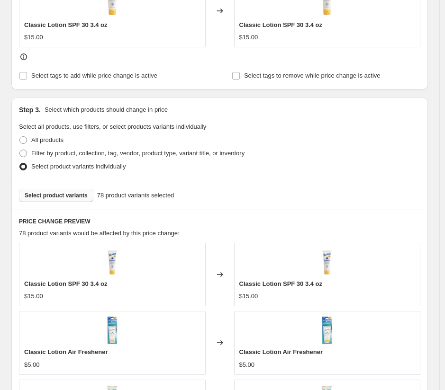
click at [65, 195] on span "Select product variants" at bounding box center [56, 196] width 63 height 8
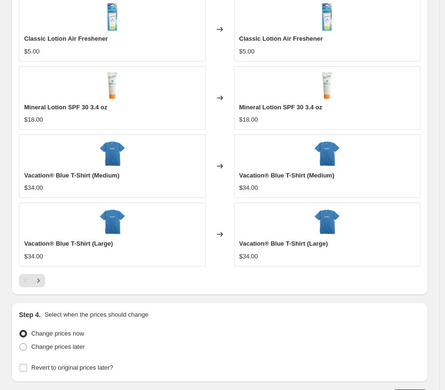
scroll to position [839, 0]
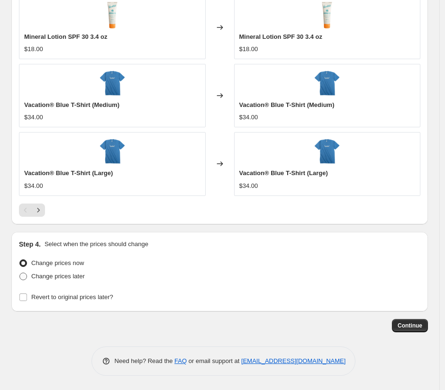
click at [38, 277] on span "Change prices later" at bounding box center [58, 276] width 54 height 7
click at [20, 273] on input "Change prices later" at bounding box center [19, 273] width 0 height 0
radio input "true"
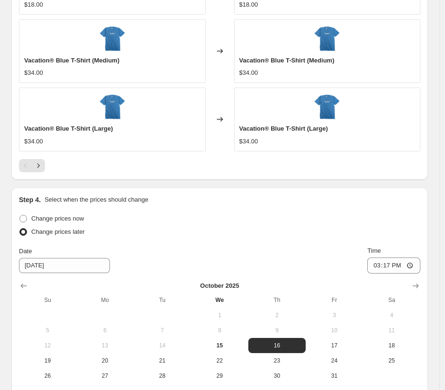
scroll to position [1001, 0]
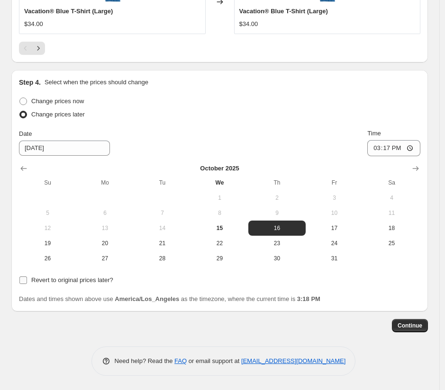
click at [25, 278] on input "Revert to original prices later?" at bounding box center [23, 281] width 8 height 8
checkbox input "true"
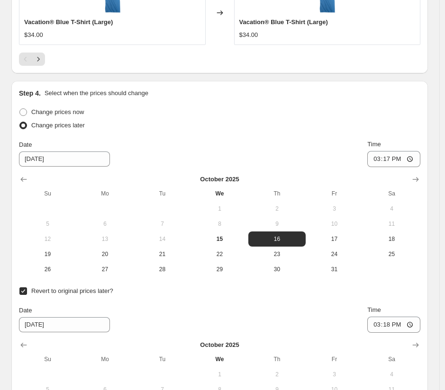
scroll to position [987, 0]
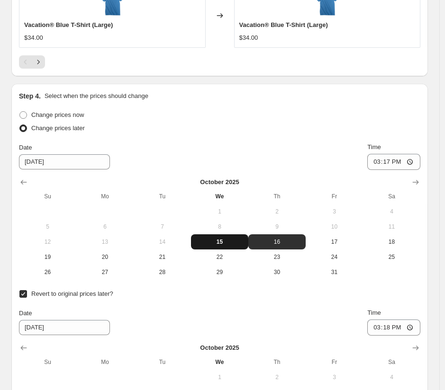
click at [233, 244] on span "15" at bounding box center [220, 242] width 50 height 8
type input "[DATE]"
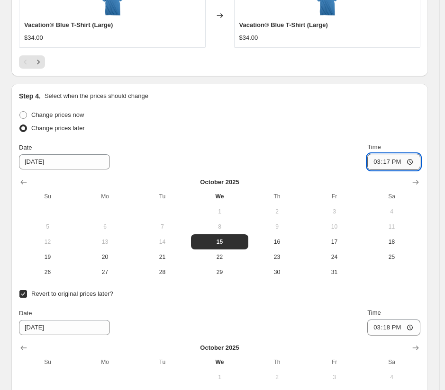
click at [420, 163] on input "15:17" at bounding box center [393, 162] width 53 height 16
click at [419, 163] on input "15:17" at bounding box center [393, 162] width 53 height 16
type input "21:00"
click at [260, 305] on div "Revert to original prices later? Date [DATE] Time 15:[DATE] Mo Tu We Th Fr Sa 1…" at bounding box center [219, 366] width 401 height 158
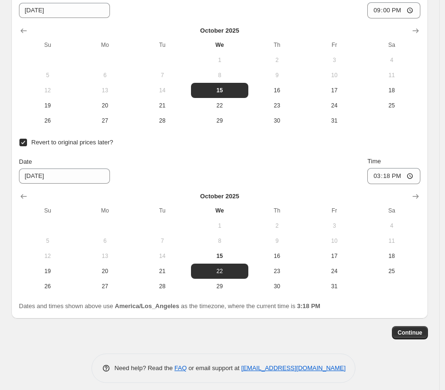
scroll to position [1145, 0]
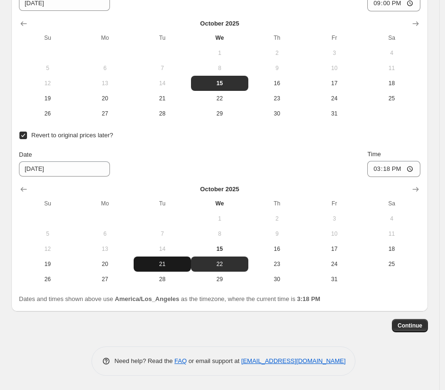
click at [158, 265] on span "21" at bounding box center [162, 264] width 50 height 8
type input "[DATE]"
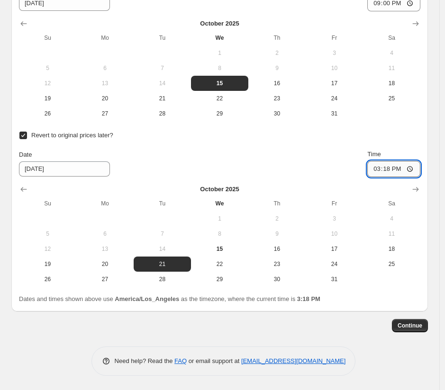
click at [416, 168] on input "15:18" at bounding box center [393, 169] width 53 height 16
type input "00:00"
click at [313, 327] on div "Continue" at bounding box center [219, 325] width 416 height 13
click at [407, 325] on span "Continue" at bounding box center [409, 326] width 25 height 8
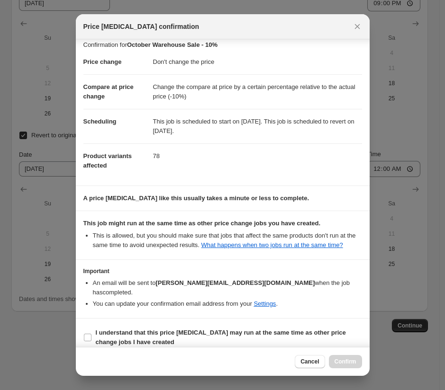
scroll to position [16, 0]
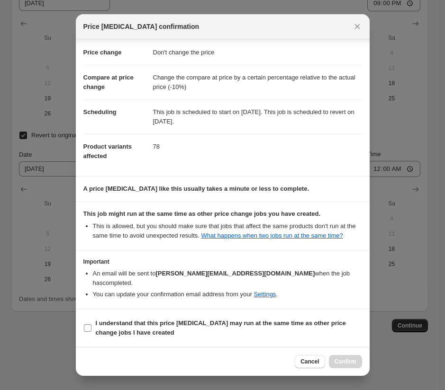
click at [84, 328] on input "I understand that this price [MEDICAL_DATA] may run at the same time as other p…" at bounding box center [88, 328] width 8 height 8
checkbox input "true"
click at [345, 360] on span "Confirm" at bounding box center [345, 362] width 22 height 8
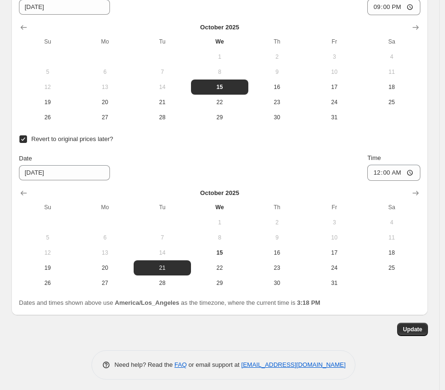
scroll to position [1203, 0]
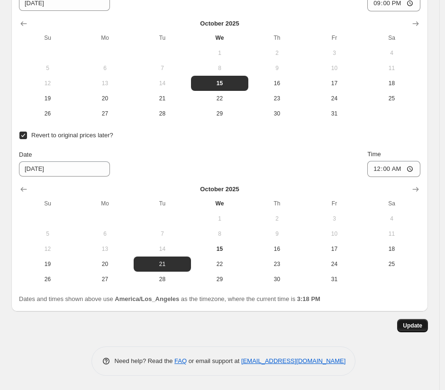
click at [412, 325] on span "Update" at bounding box center [411, 326] width 19 height 8
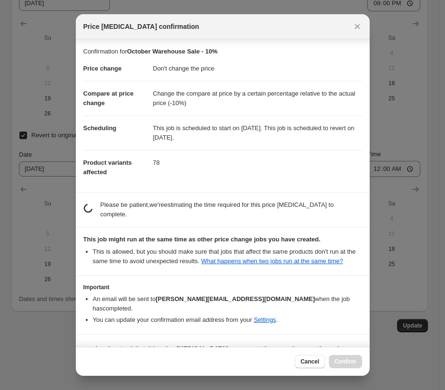
scroll to position [16, 0]
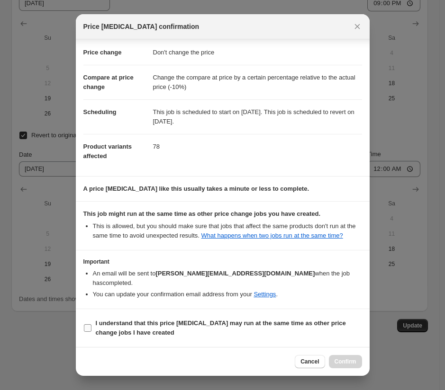
click at [99, 329] on b "I understand that this price [MEDICAL_DATA] may run at the same time as other p…" at bounding box center [221, 328] width 250 height 17
click at [91, 329] on input "I understand that this price [MEDICAL_DATA] may run at the same time as other p…" at bounding box center [88, 328] width 8 height 8
checkbox input "true"
click at [340, 358] on span "Confirm" at bounding box center [345, 362] width 22 height 8
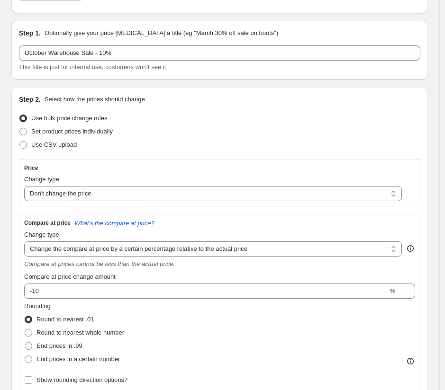
scroll to position [0, 0]
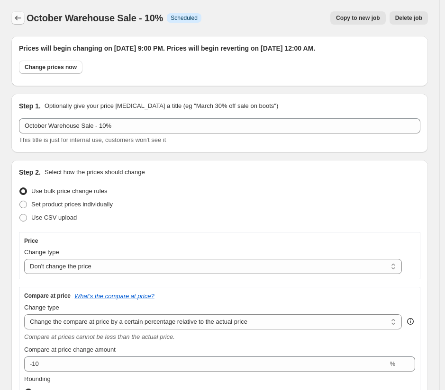
click at [15, 21] on icon "Price change jobs" at bounding box center [17, 17] width 9 height 9
